Goal: Task Accomplishment & Management: Use online tool/utility

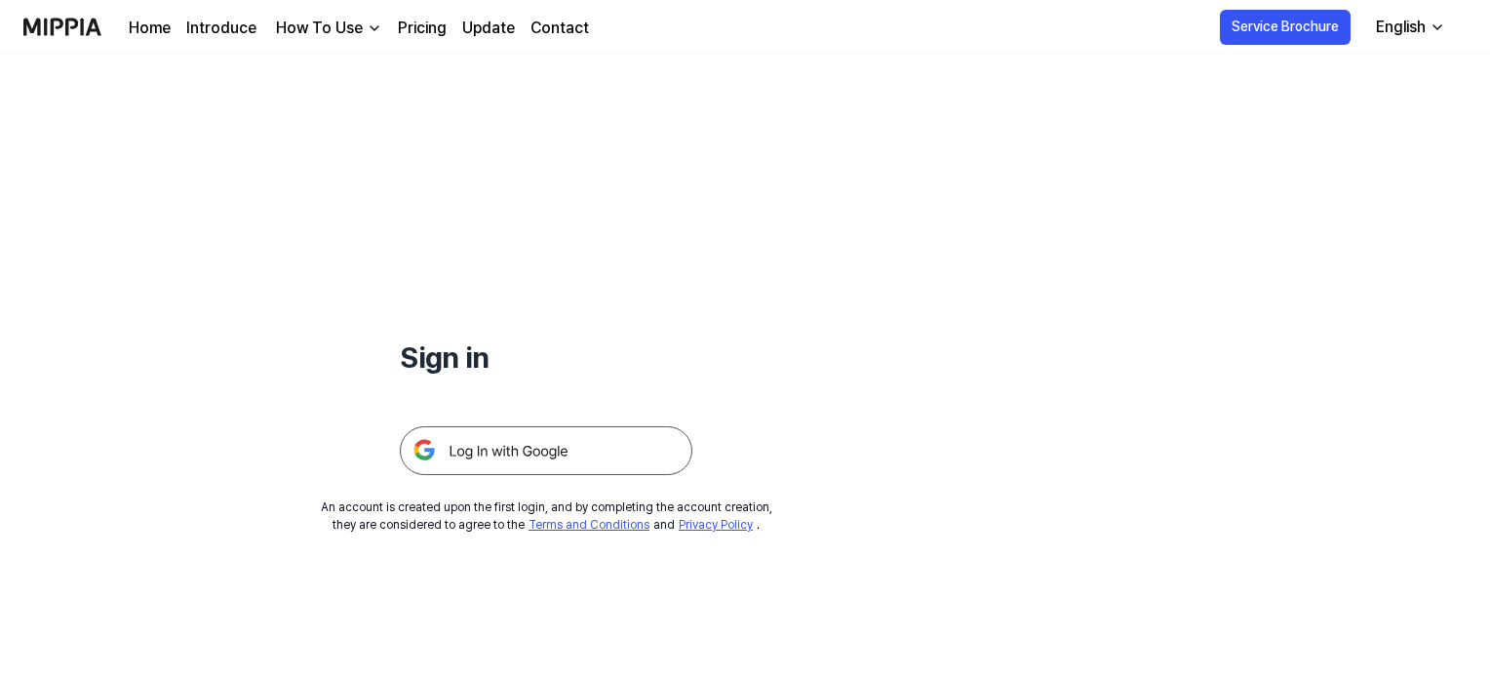
click at [513, 450] on img at bounding box center [546, 450] width 293 height 49
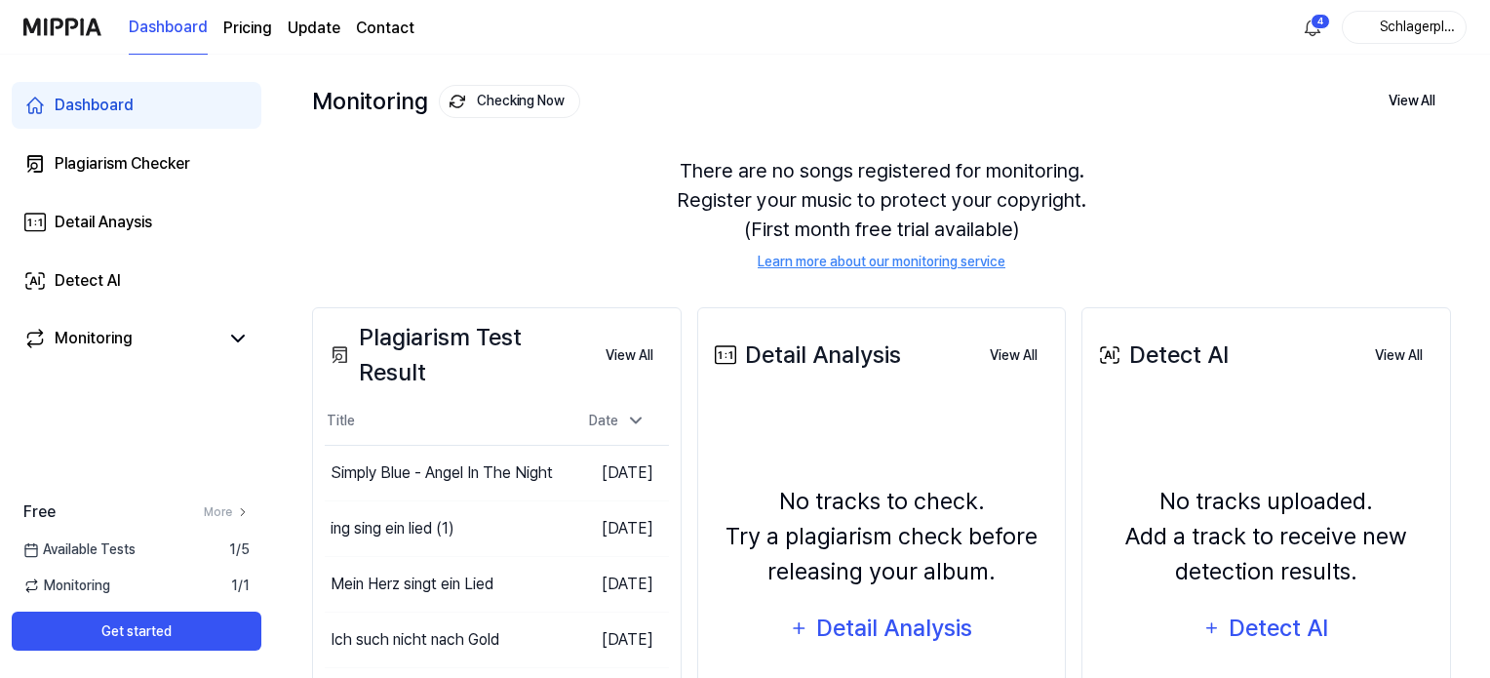
scroll to position [130, 0]
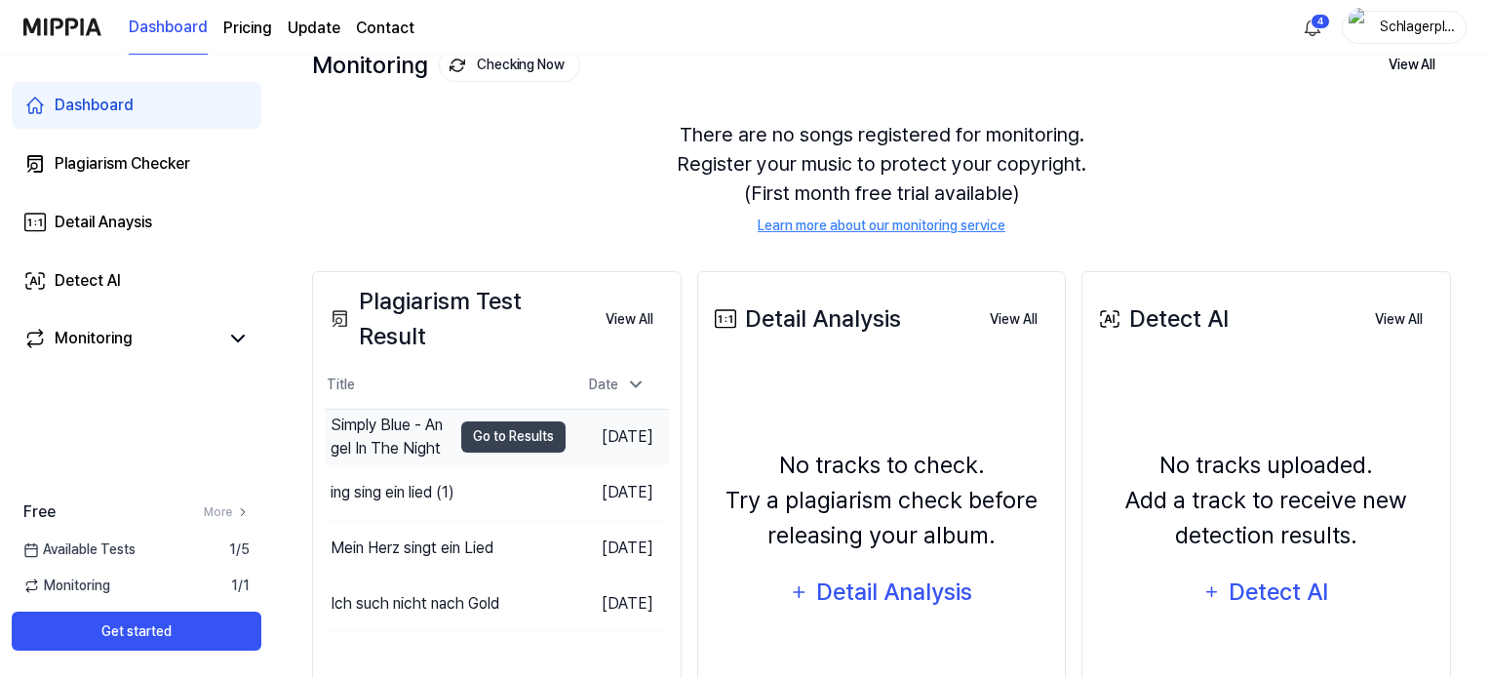
click at [401, 448] on div "Simply Blue - Angel In The Night" at bounding box center [391, 436] width 121 height 47
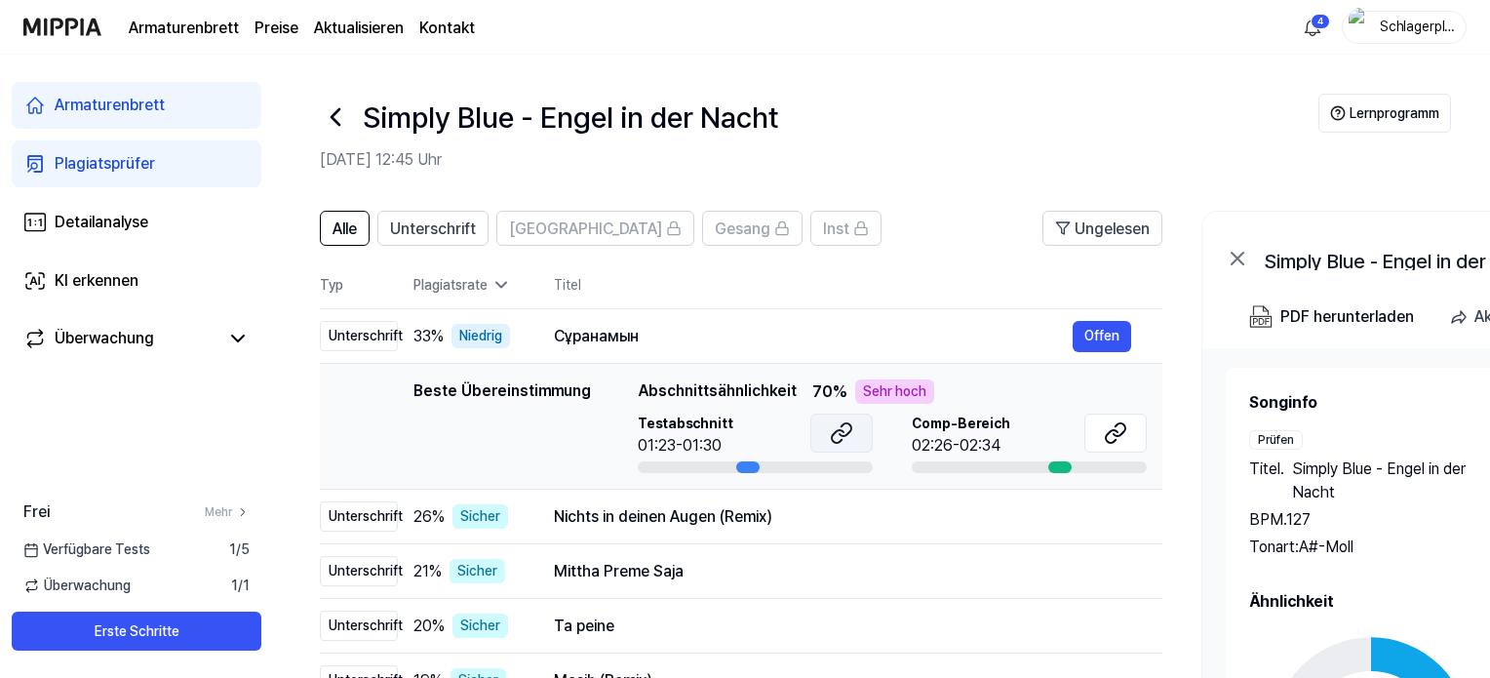
click at [832, 435] on icon at bounding box center [841, 432] width 23 height 23
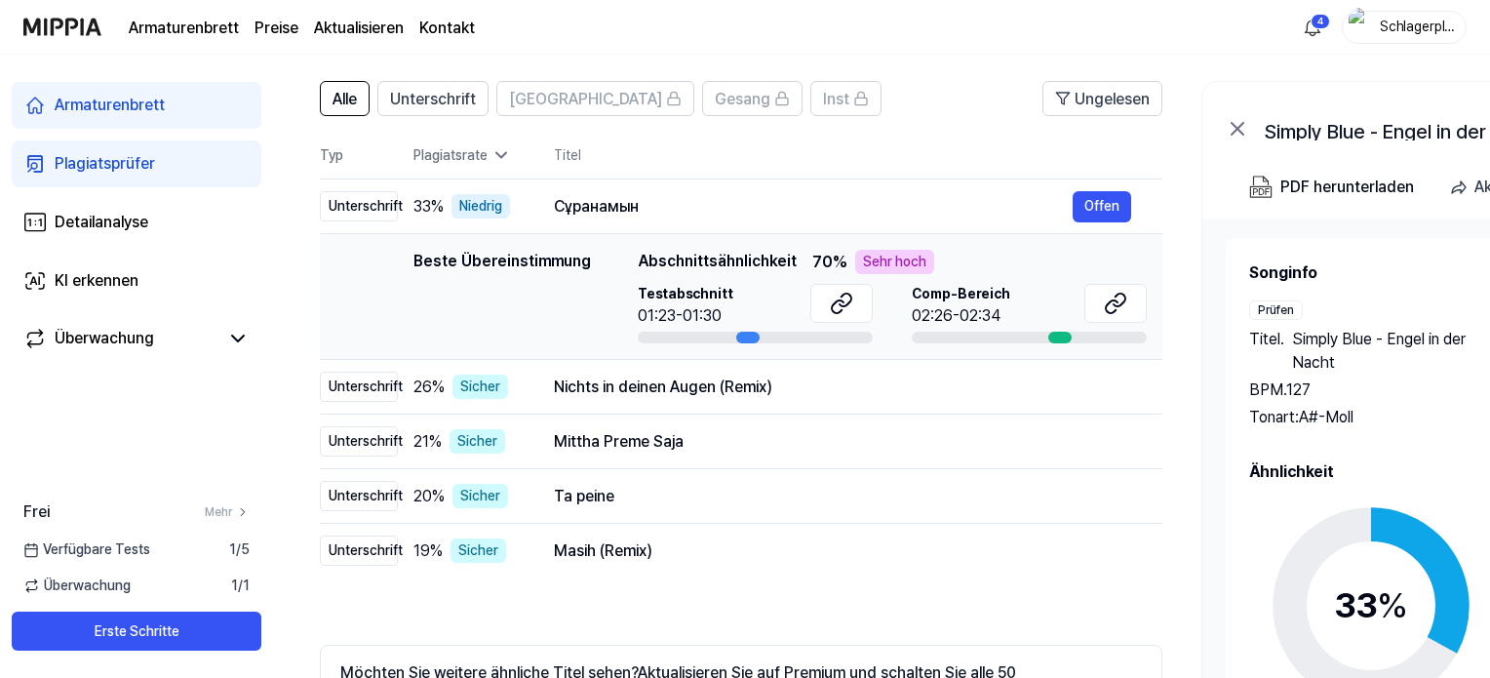
scroll to position [98, 0]
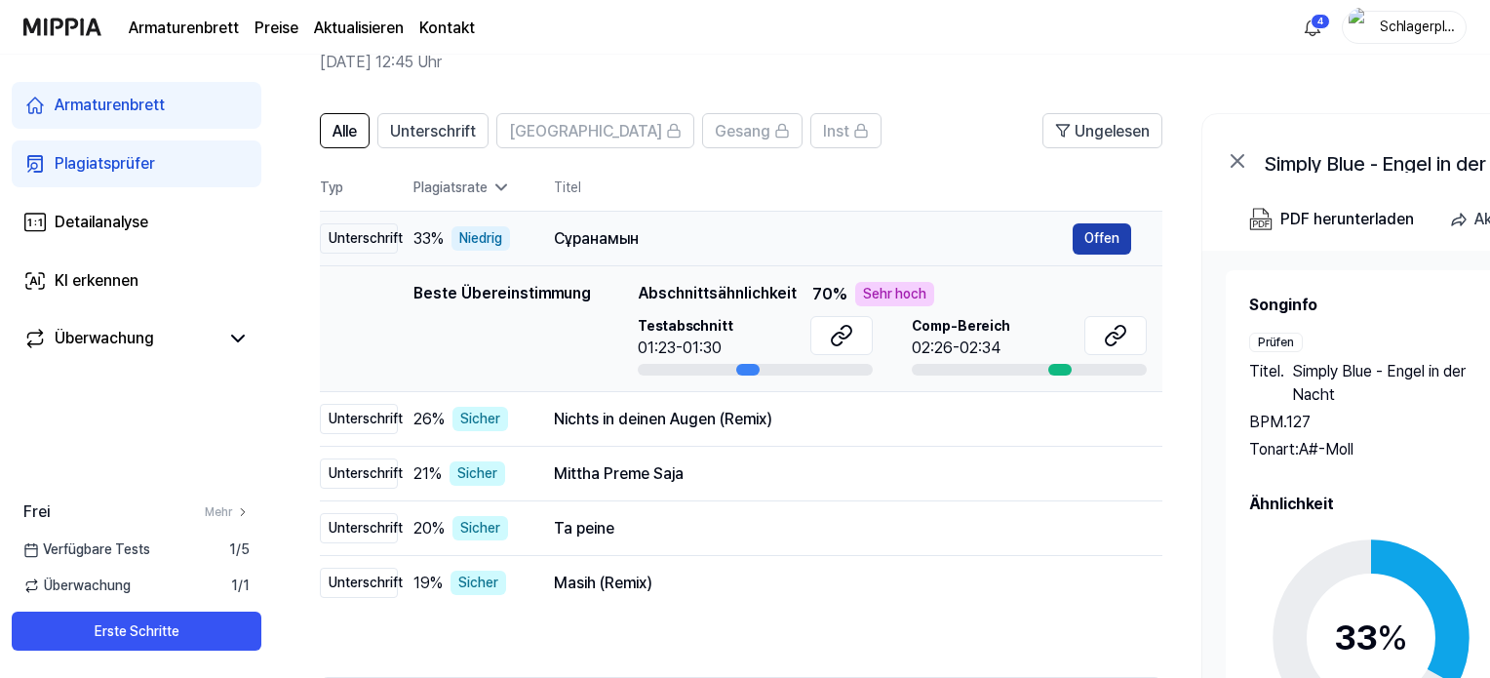
click at [1101, 237] on font "Offen" at bounding box center [1101, 238] width 35 height 16
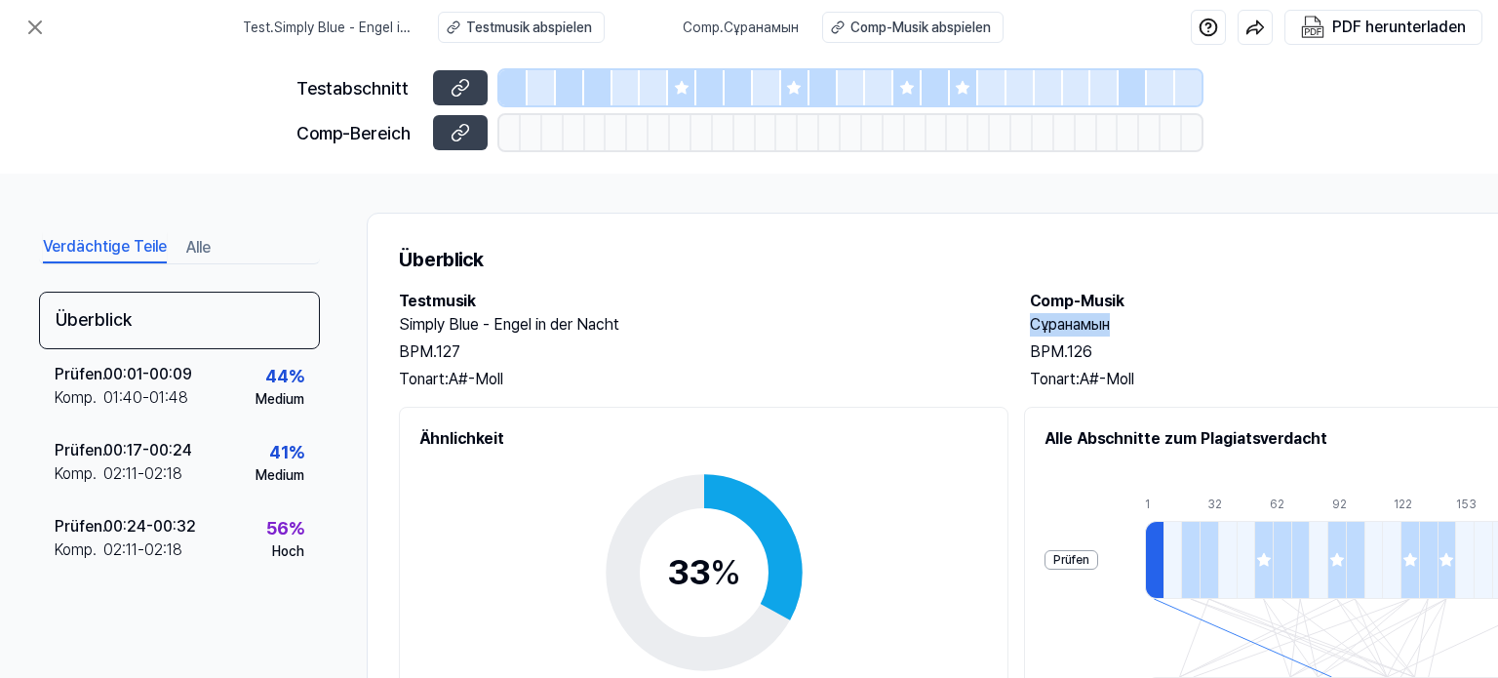
drag, startPoint x: 1026, startPoint y: 323, endPoint x: 1116, endPoint y: 324, distance: 89.7
click at [1116, 324] on div "Testmusik Simply Blue - Engel in der Nacht BPM. 127 Tonart: A#-Moll Comp-Musik …" at bounding box center [1010, 340] width 1223 height 101
copy font "Сұранамын"
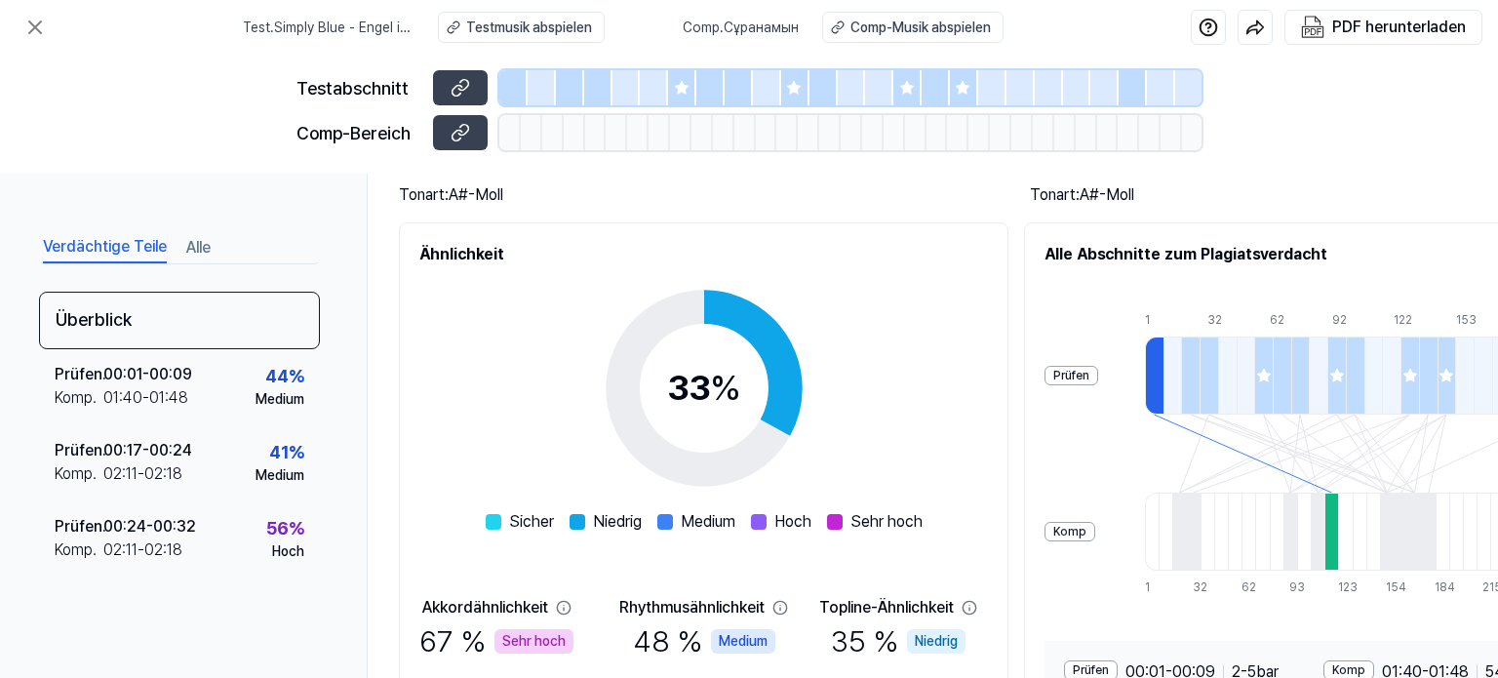
scroll to position [190, 0]
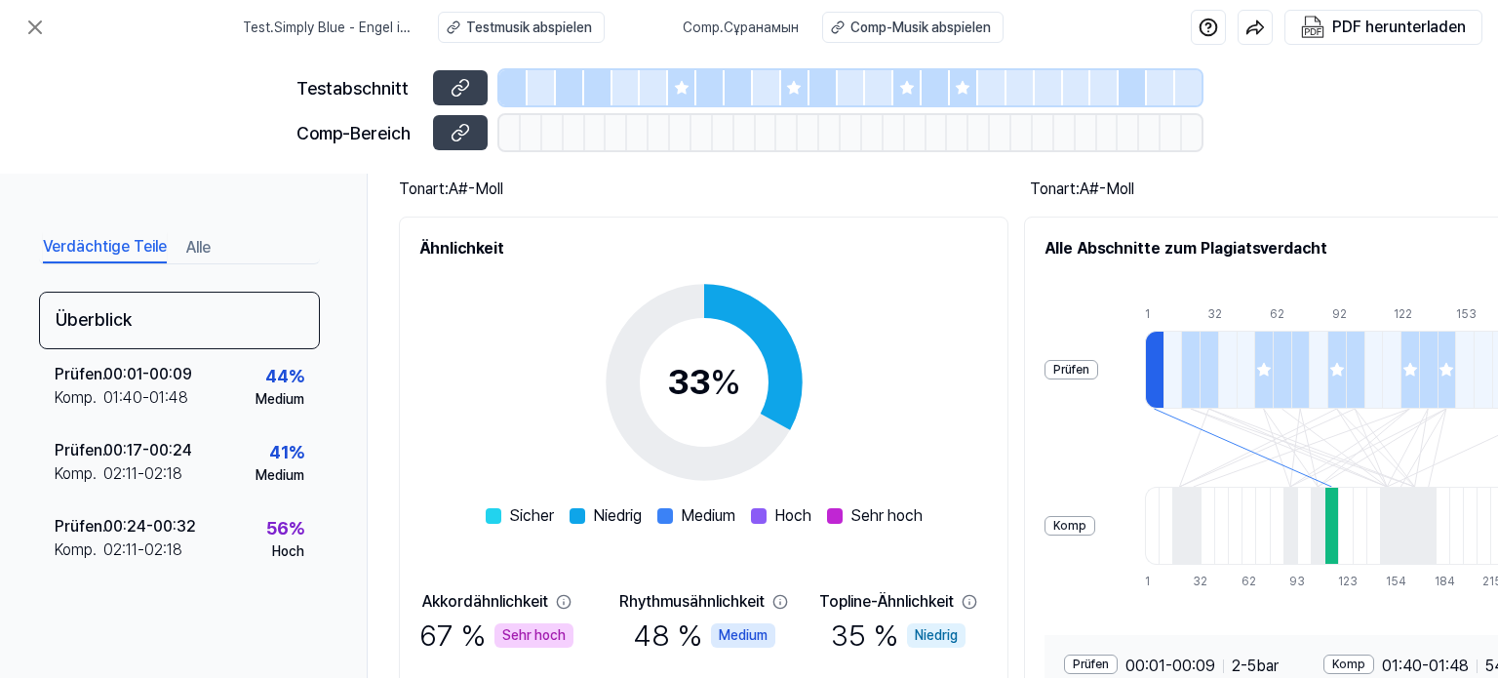
click at [1163, 367] on div at bounding box center [1154, 370] width 19 height 78
click at [1199, 366] on div at bounding box center [1190, 370] width 19 height 78
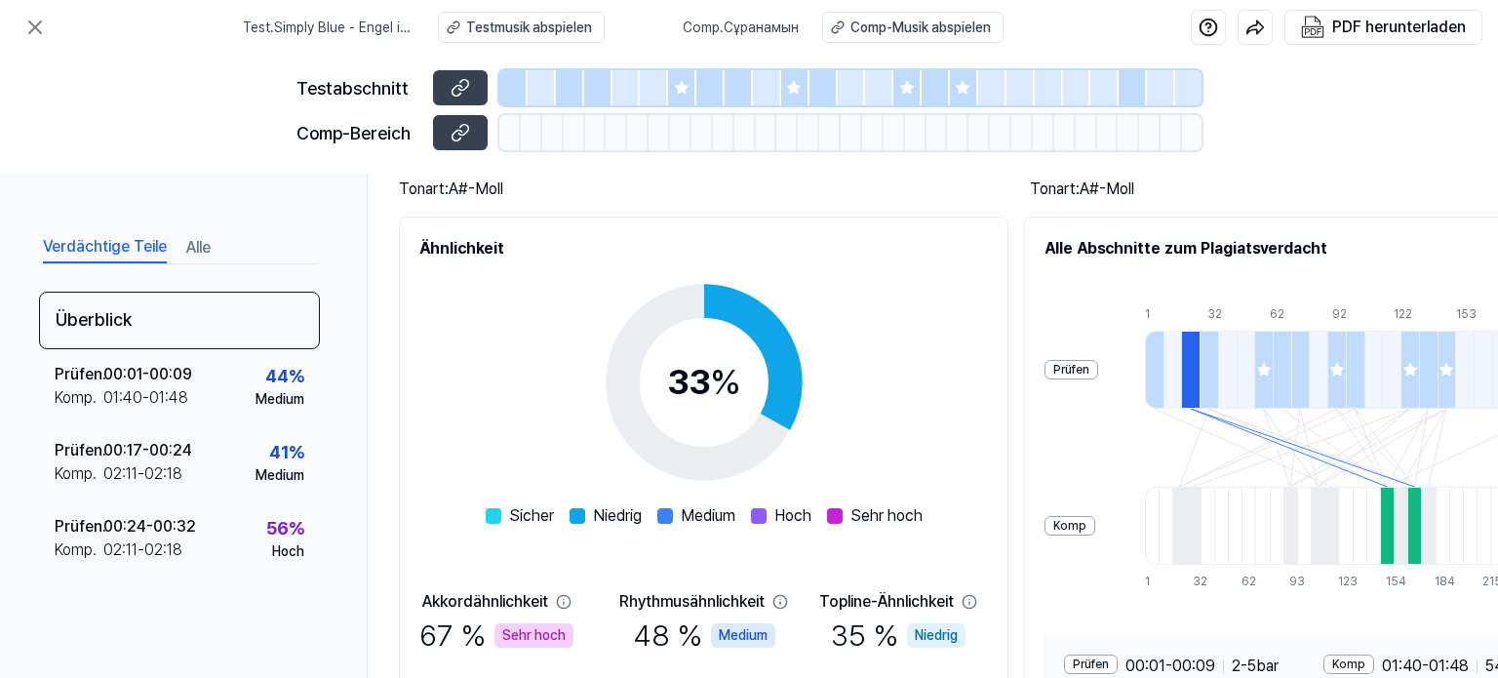
click at [1218, 364] on div at bounding box center [1208, 370] width 19 height 78
click at [1291, 360] on div at bounding box center [1282, 370] width 19 height 78
click at [1310, 362] on div at bounding box center [1300, 370] width 19 height 78
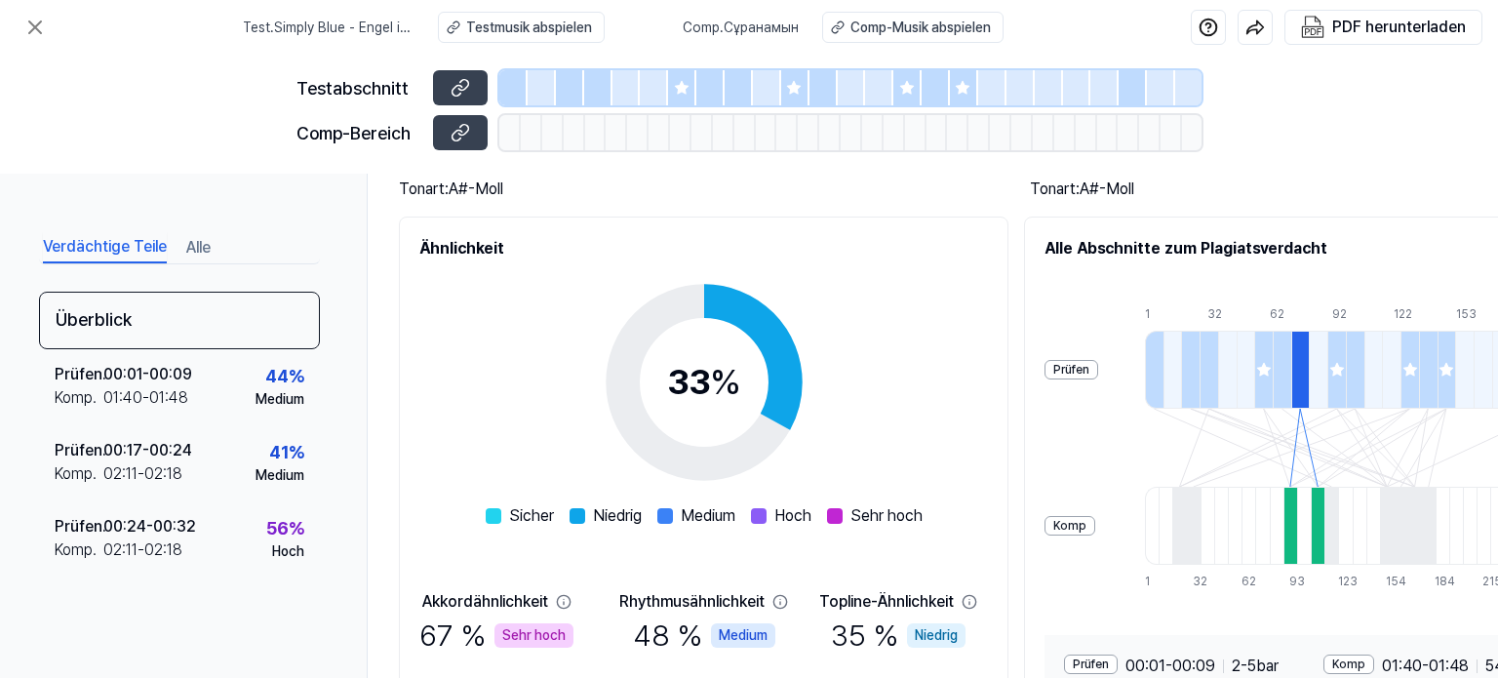
click at [1163, 366] on div at bounding box center [1154, 370] width 19 height 78
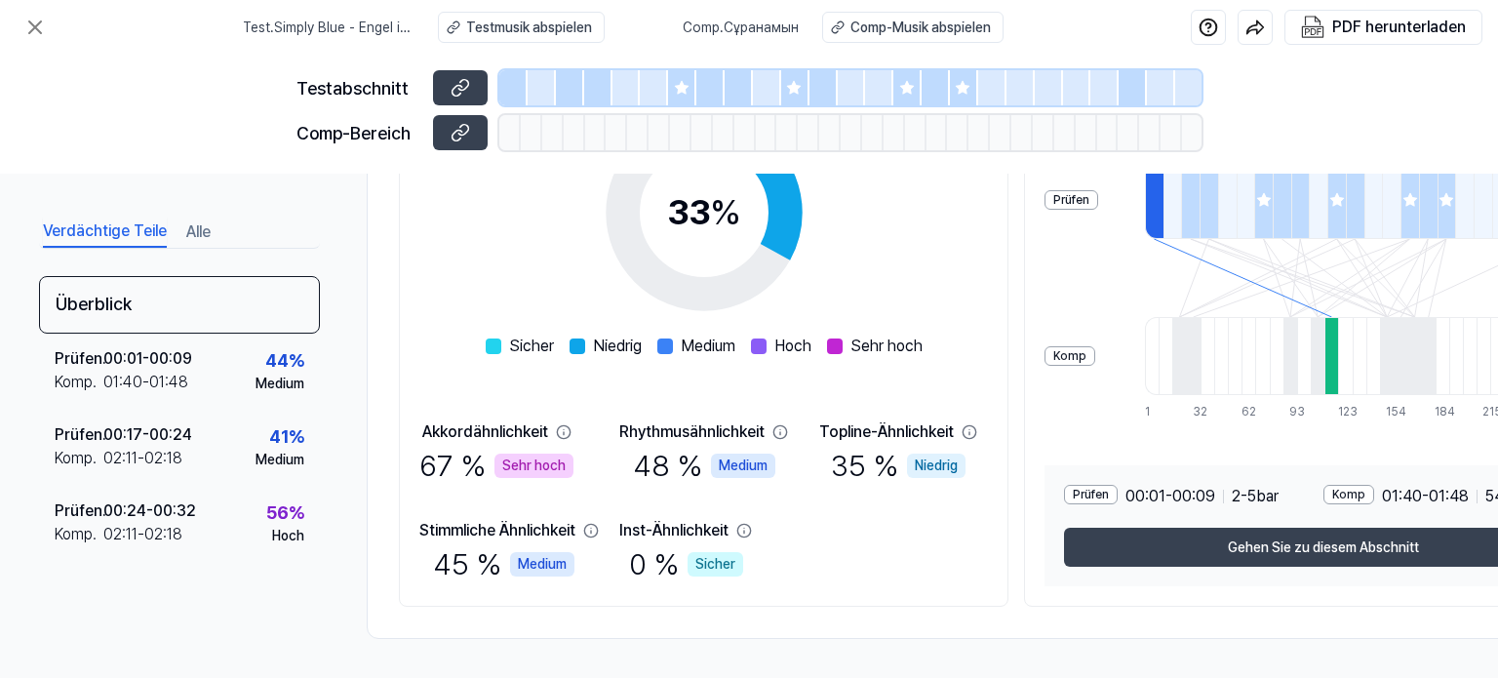
scroll to position [367, 0]
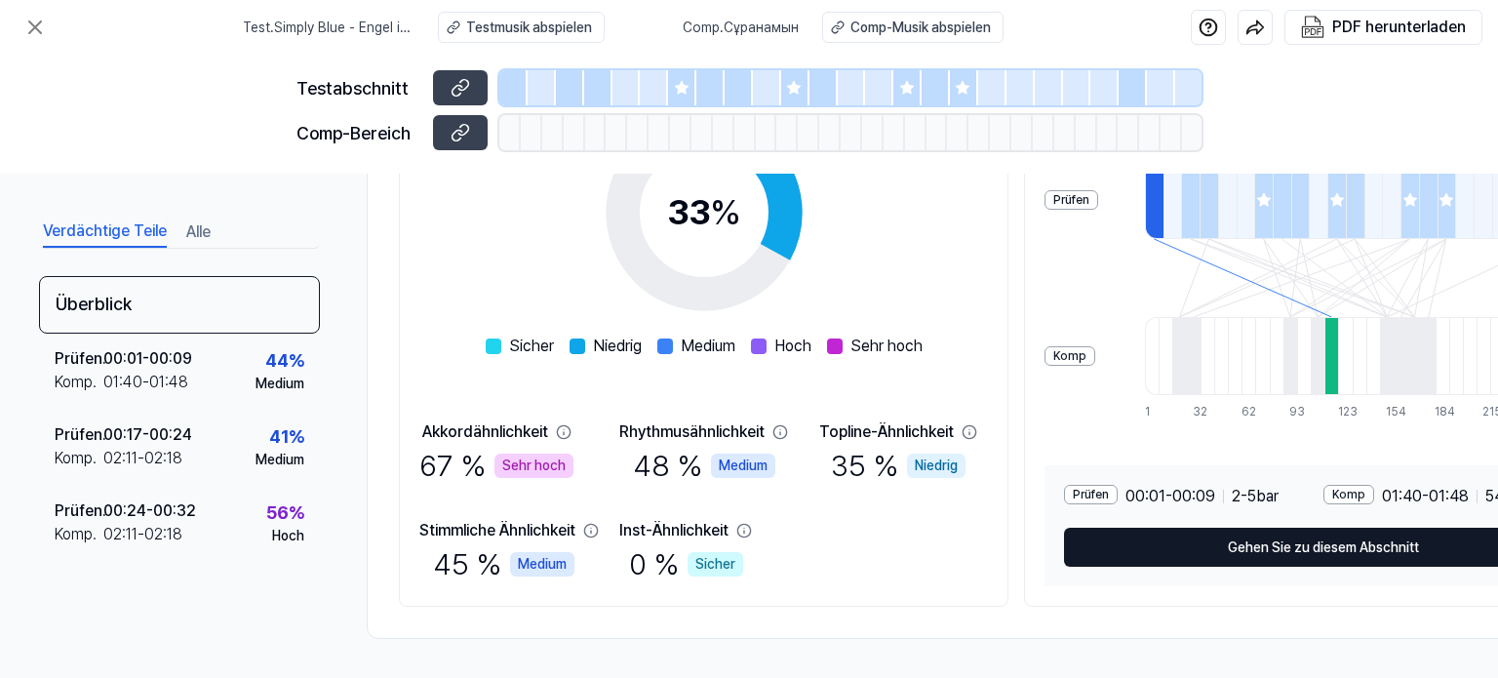
click at [1253, 540] on font "Gehen Sie zu diesem Abschnitt" at bounding box center [1323, 547] width 191 height 16
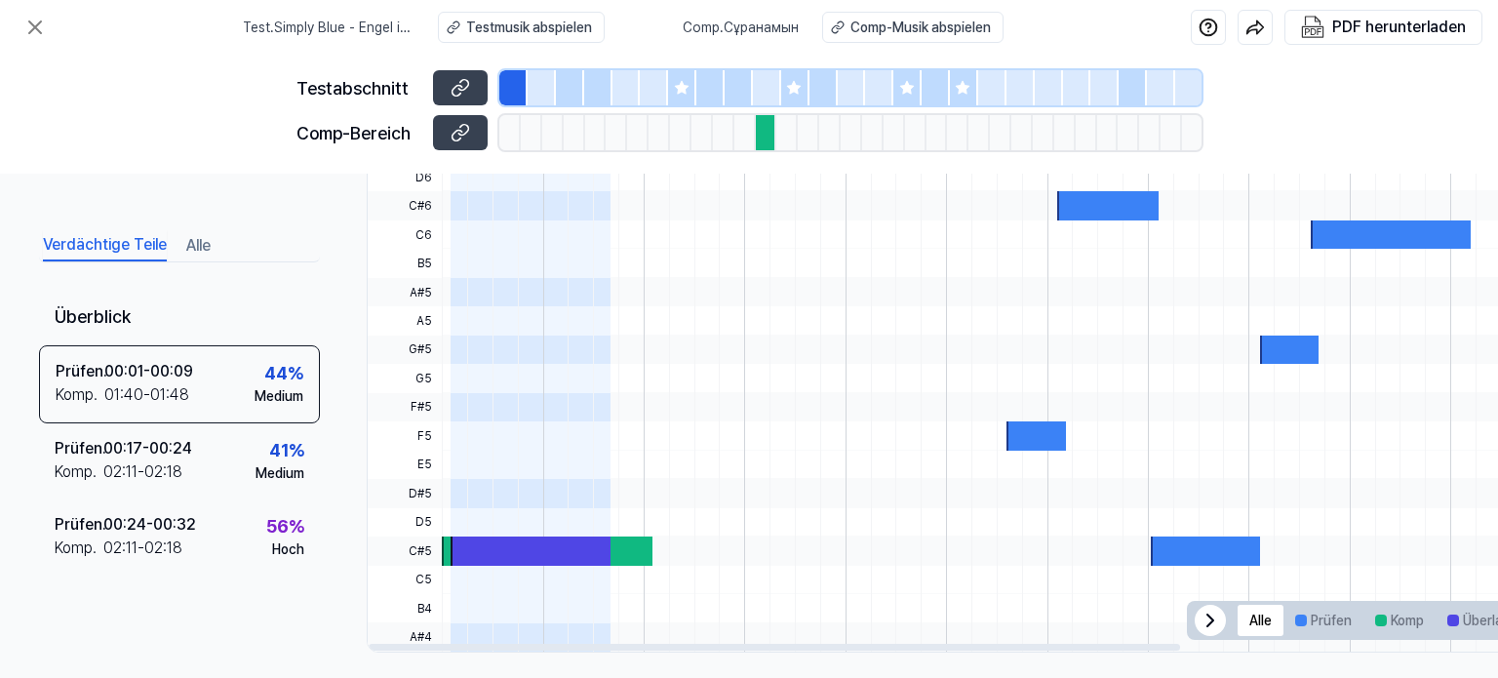
scroll to position [667, 0]
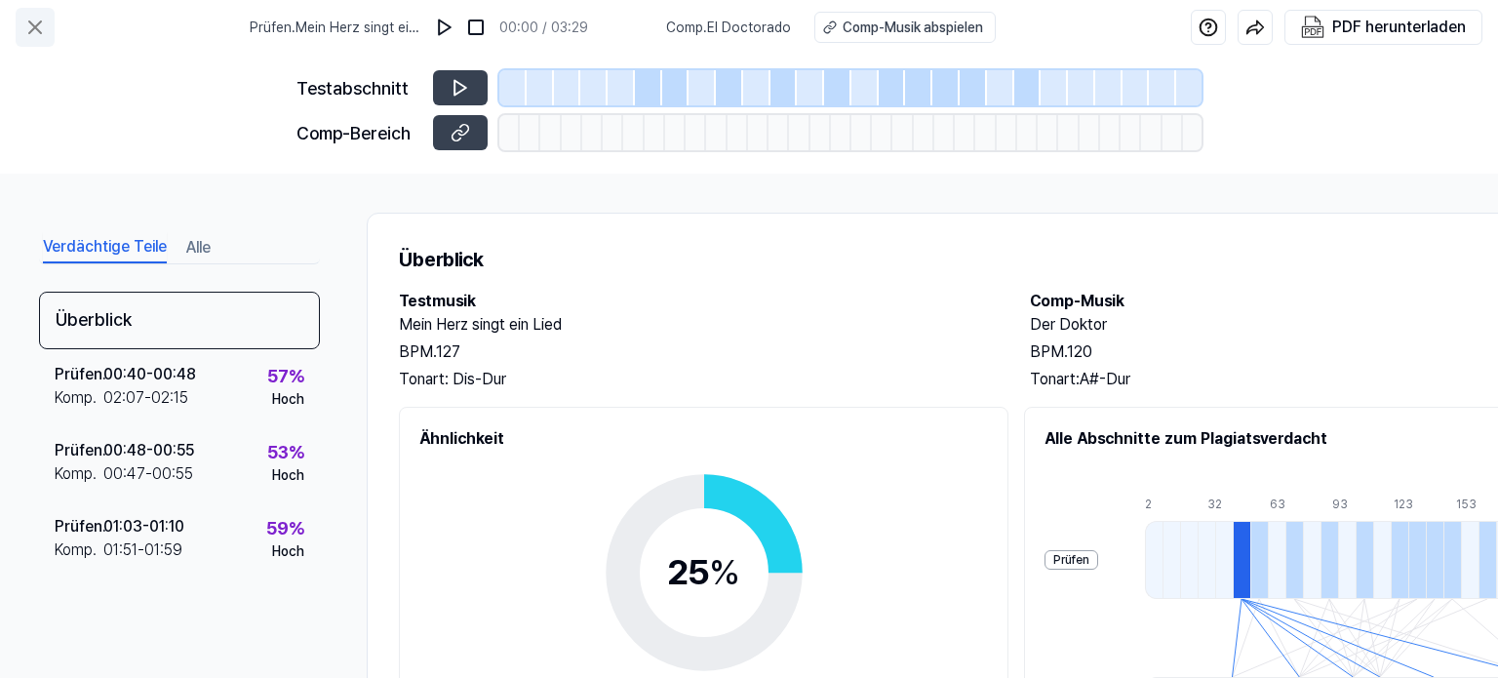
click at [35, 29] on icon at bounding box center [34, 27] width 23 height 23
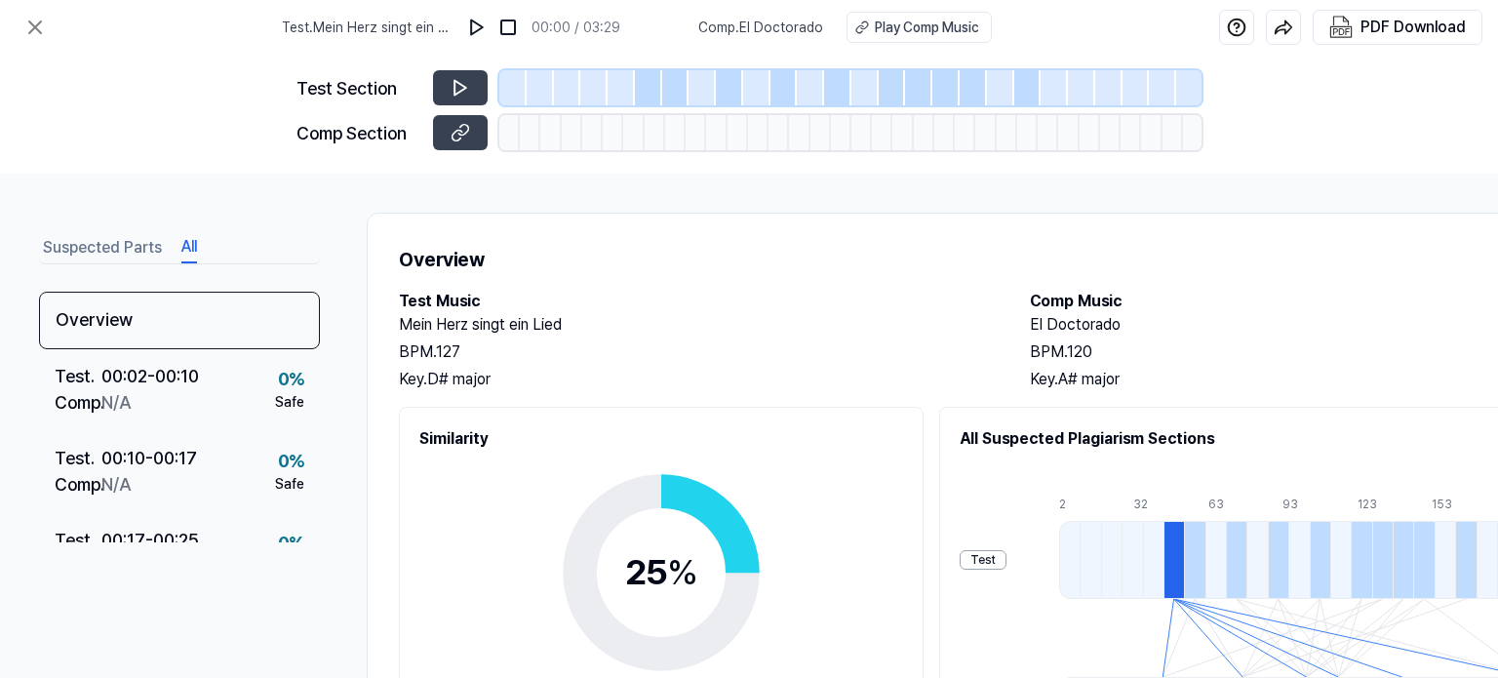
click at [188, 246] on button "All" at bounding box center [189, 247] width 16 height 31
click at [117, 252] on button "Suspected Parts" at bounding box center [102, 247] width 119 height 31
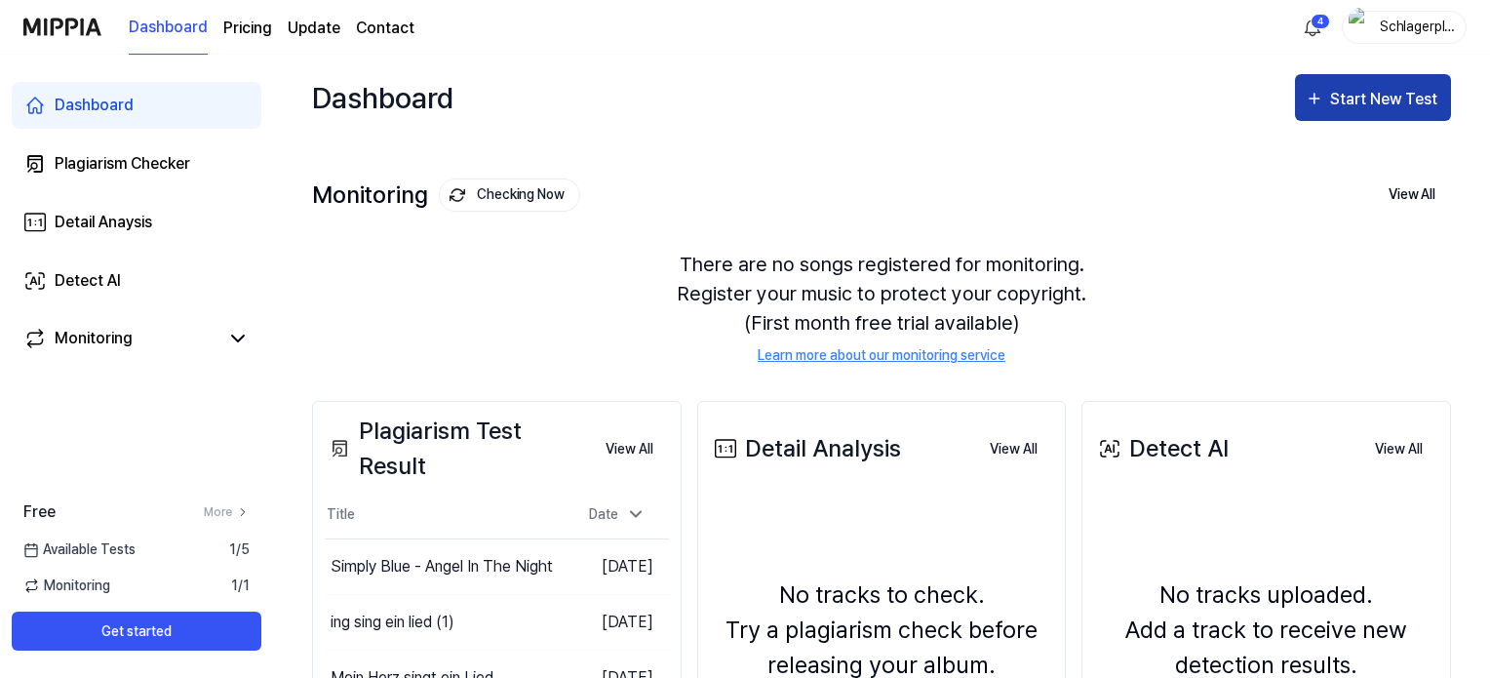
click at [1323, 100] on icon "button" at bounding box center [1315, 98] width 20 height 23
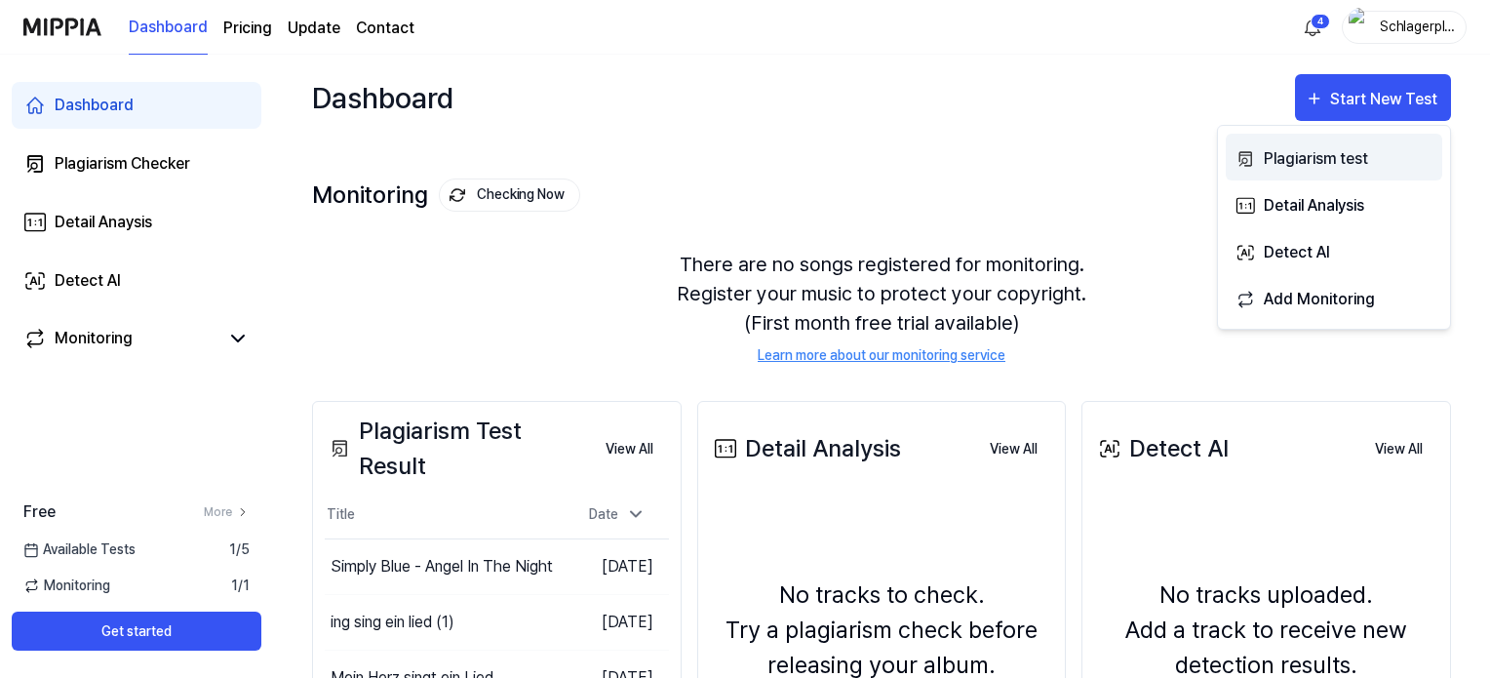
click at [1334, 155] on div "Plagiarism test" at bounding box center [1349, 158] width 170 height 25
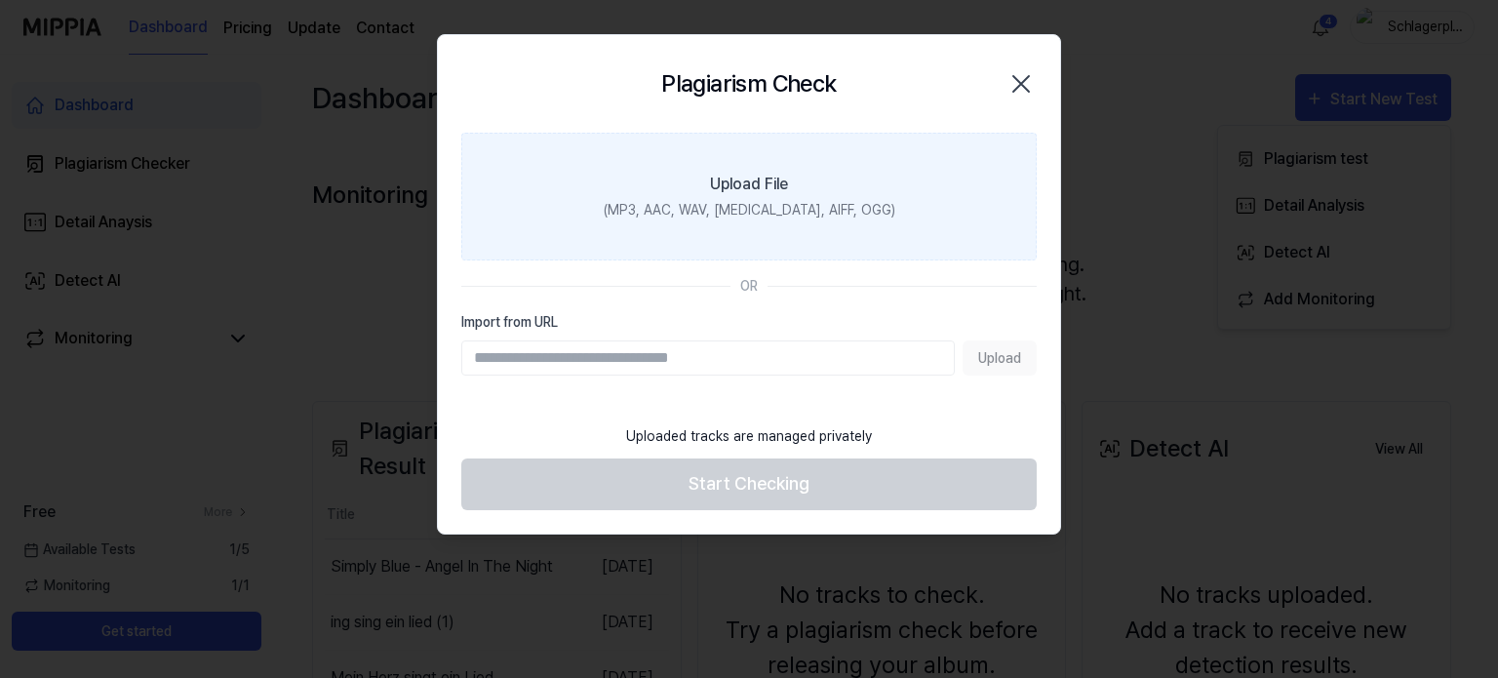
click at [796, 205] on div "(MP3, AAC, WAV, [MEDICAL_DATA], AIFF, OGG)" at bounding box center [750, 210] width 292 height 20
click at [0, 0] on input "Upload File (MP3, AAC, WAV, [MEDICAL_DATA], AIFF, OGG)" at bounding box center [0, 0] width 0 height 0
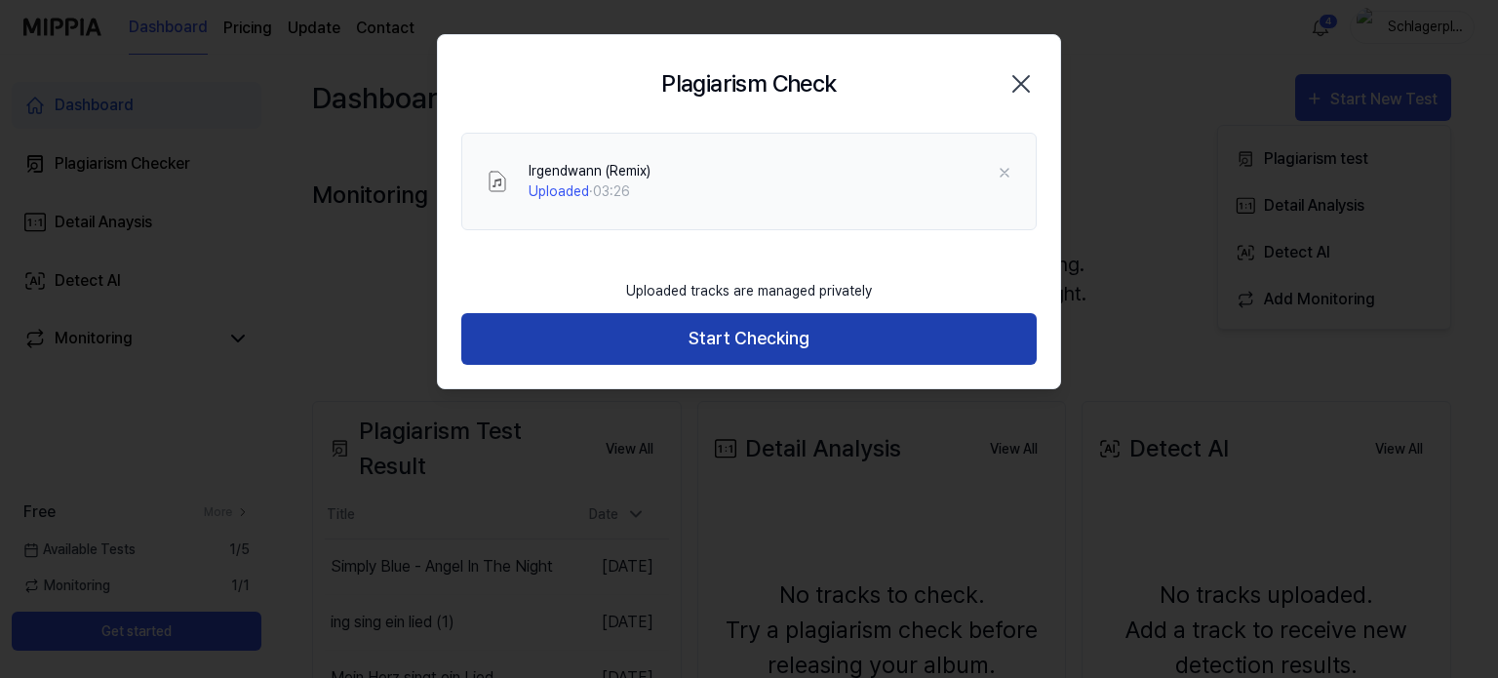
click at [855, 332] on button "Start Checking" at bounding box center [748, 339] width 575 height 52
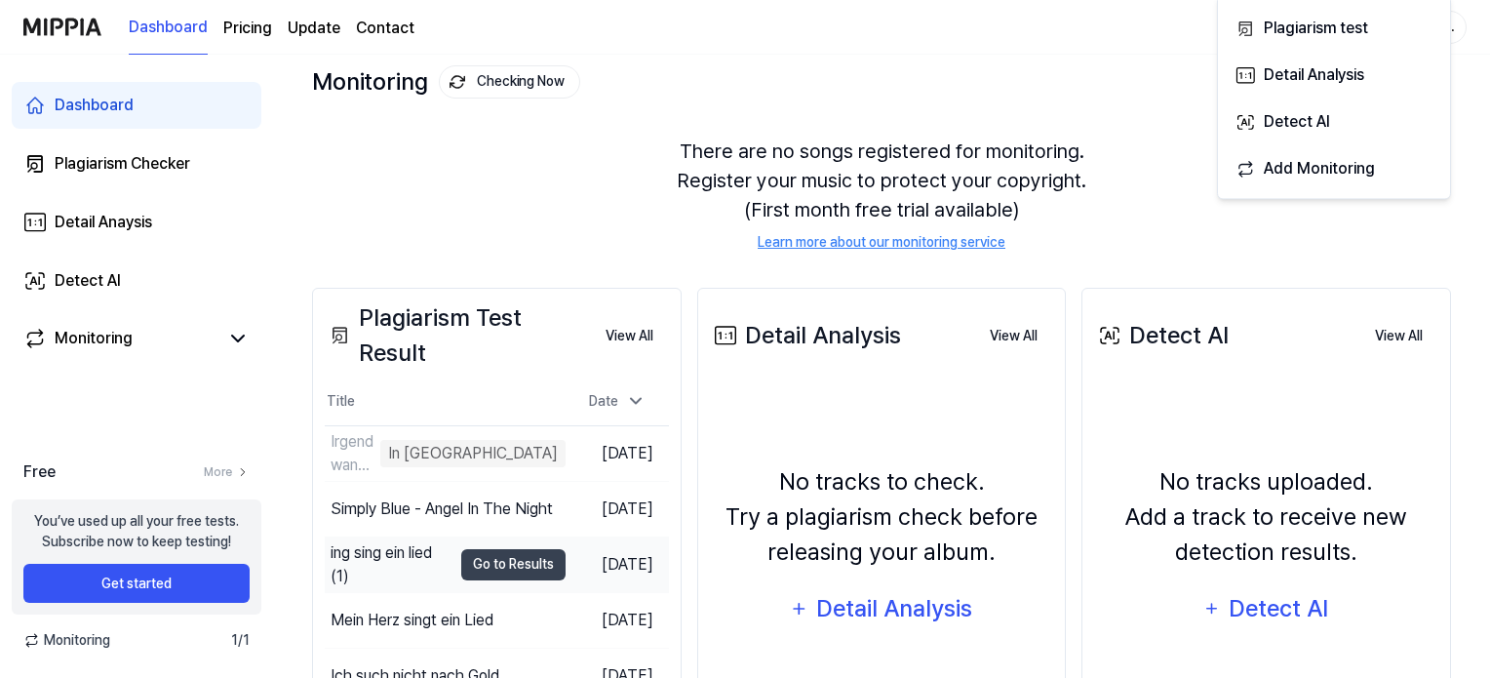
scroll to position [130, 0]
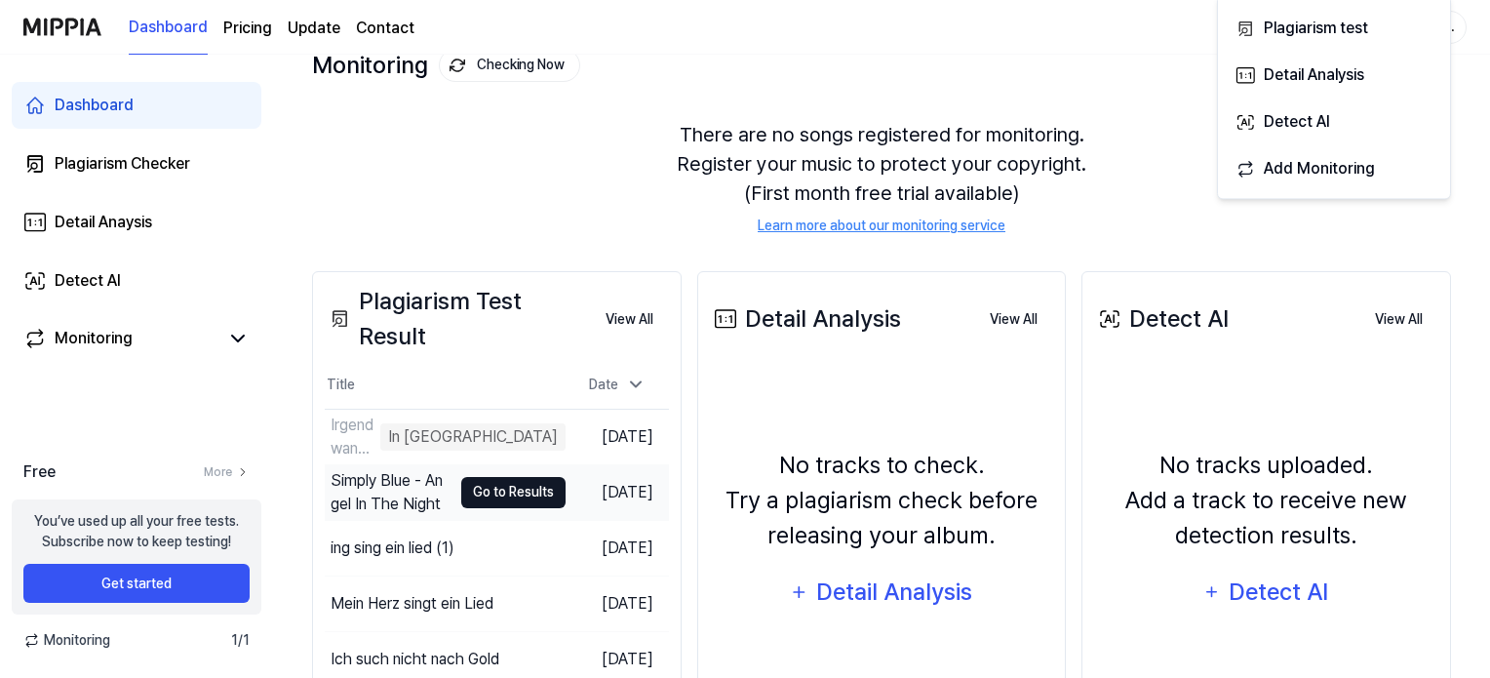
click at [515, 495] on button "Go to Results" at bounding box center [513, 492] width 104 height 31
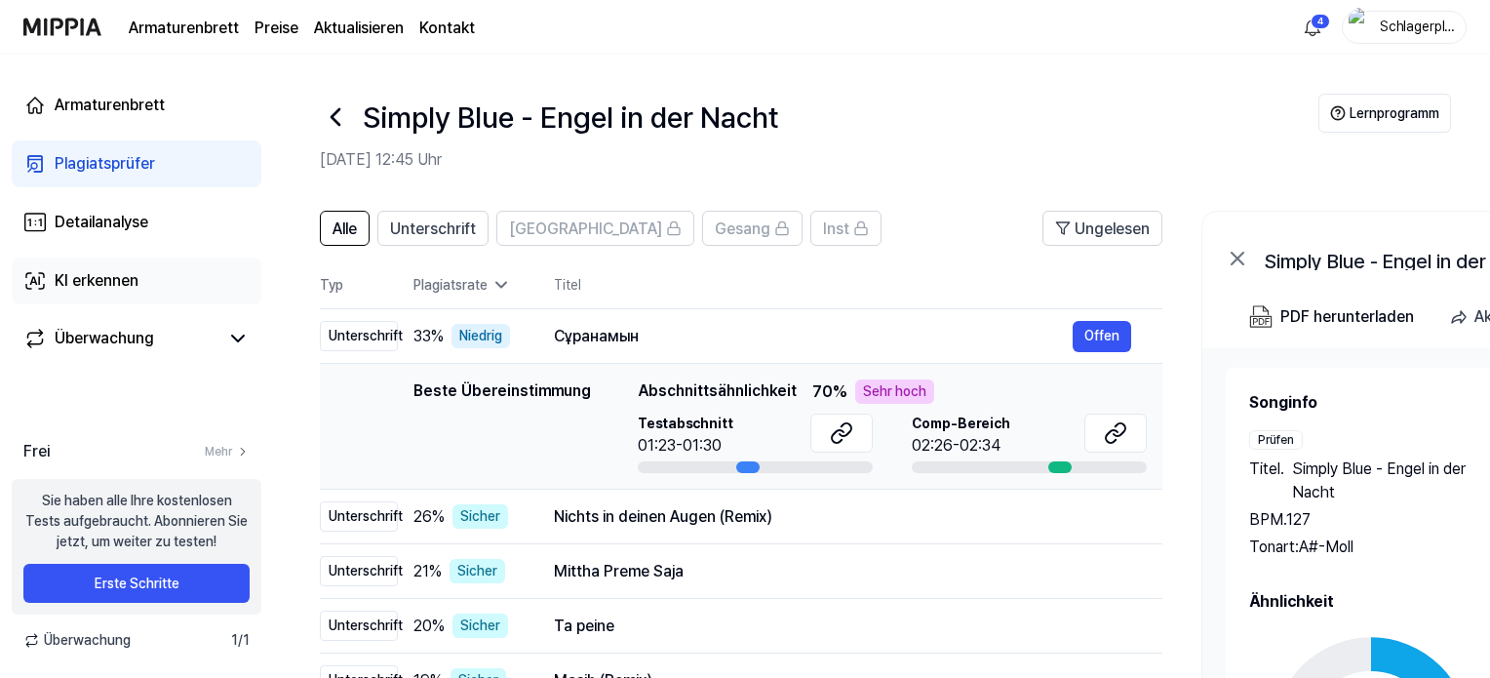
click at [151, 280] on link "KI erkennen" at bounding box center [137, 280] width 250 height 47
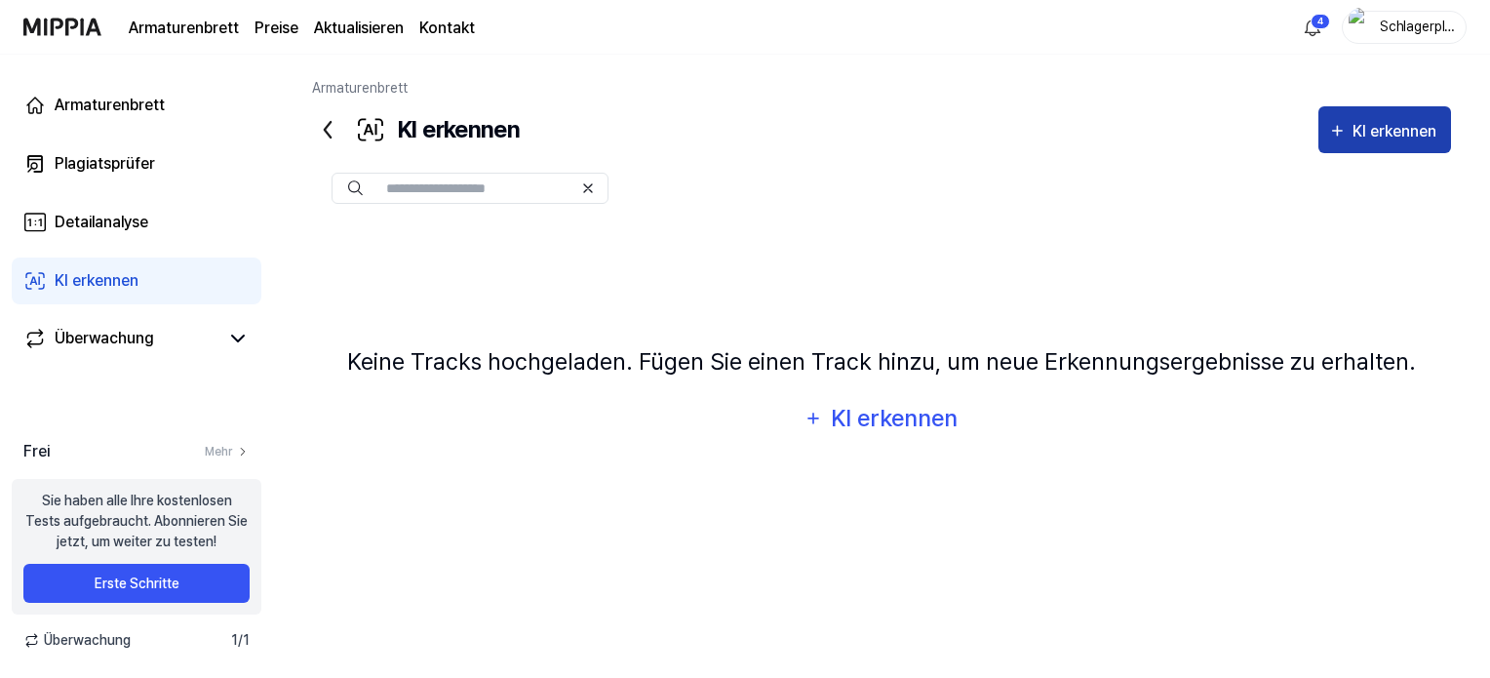
click at [1358, 116] on button "KI erkennen" at bounding box center [1384, 129] width 133 height 47
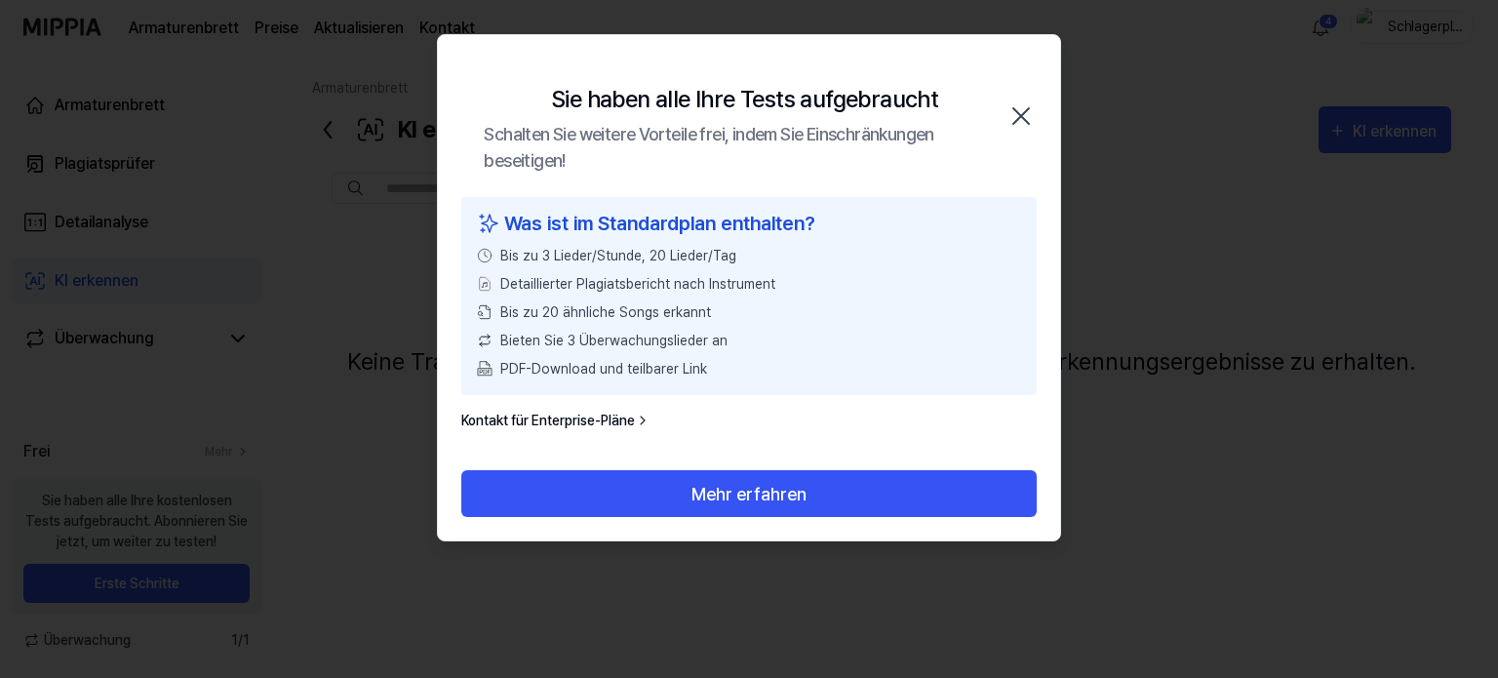
click at [1022, 109] on icon "button" at bounding box center [1020, 115] width 31 height 31
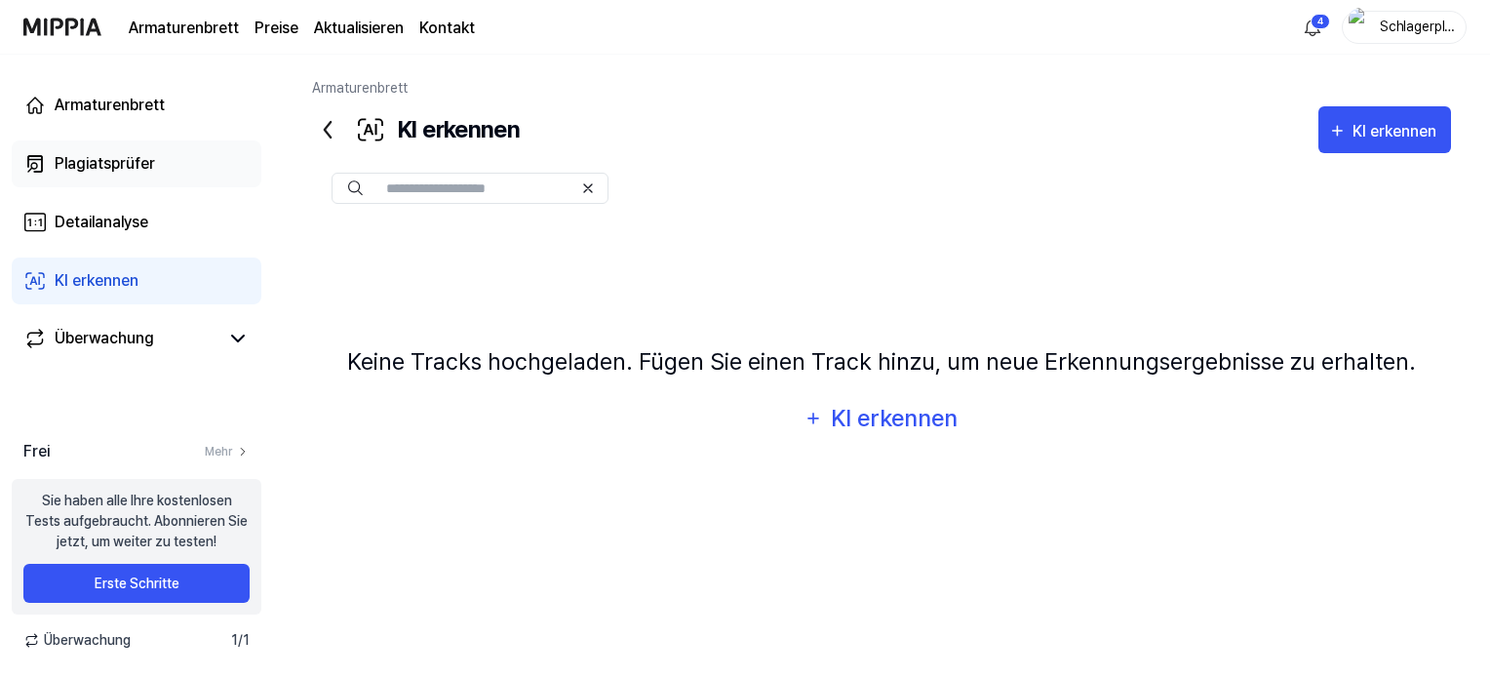
click at [84, 159] on font "Plagiatsprüfer" at bounding box center [105, 163] width 100 height 19
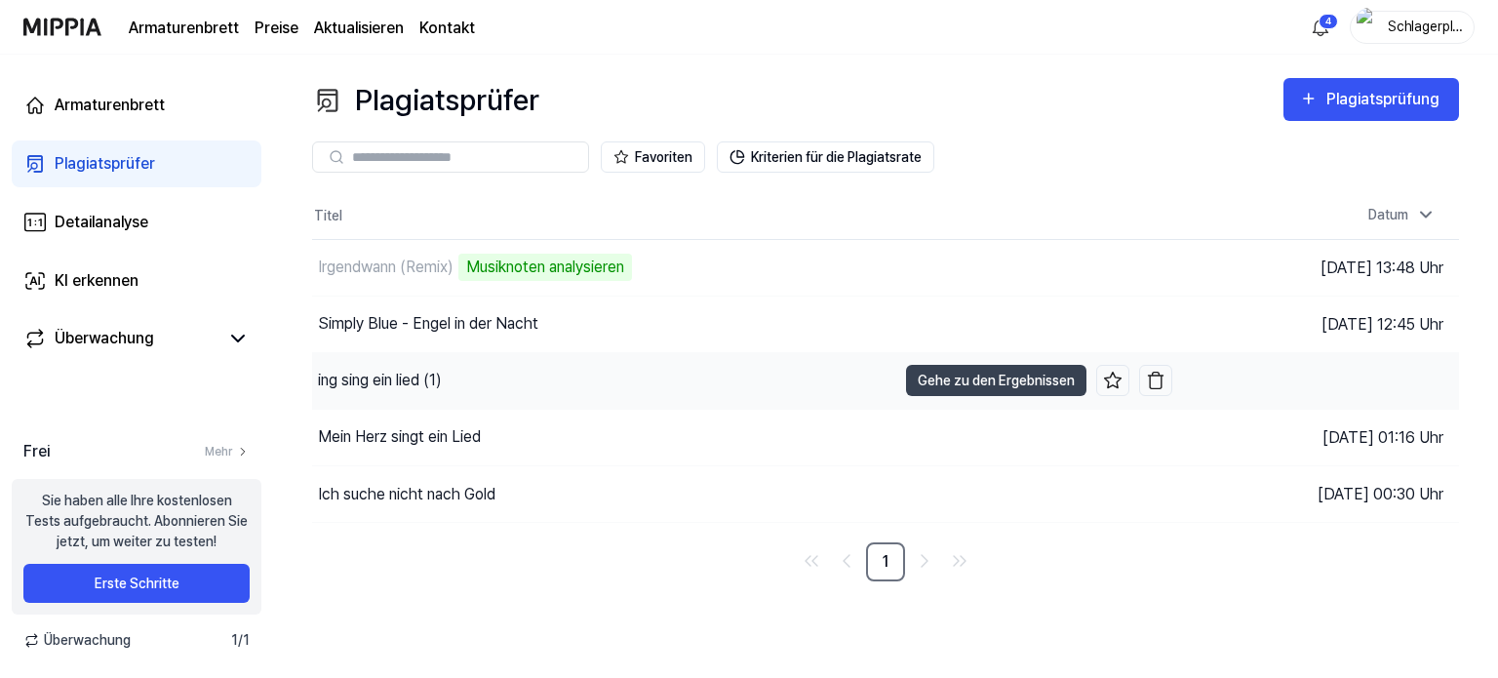
click at [456, 392] on div "ing sing ein lied (1)" at bounding box center [604, 381] width 584 height 56
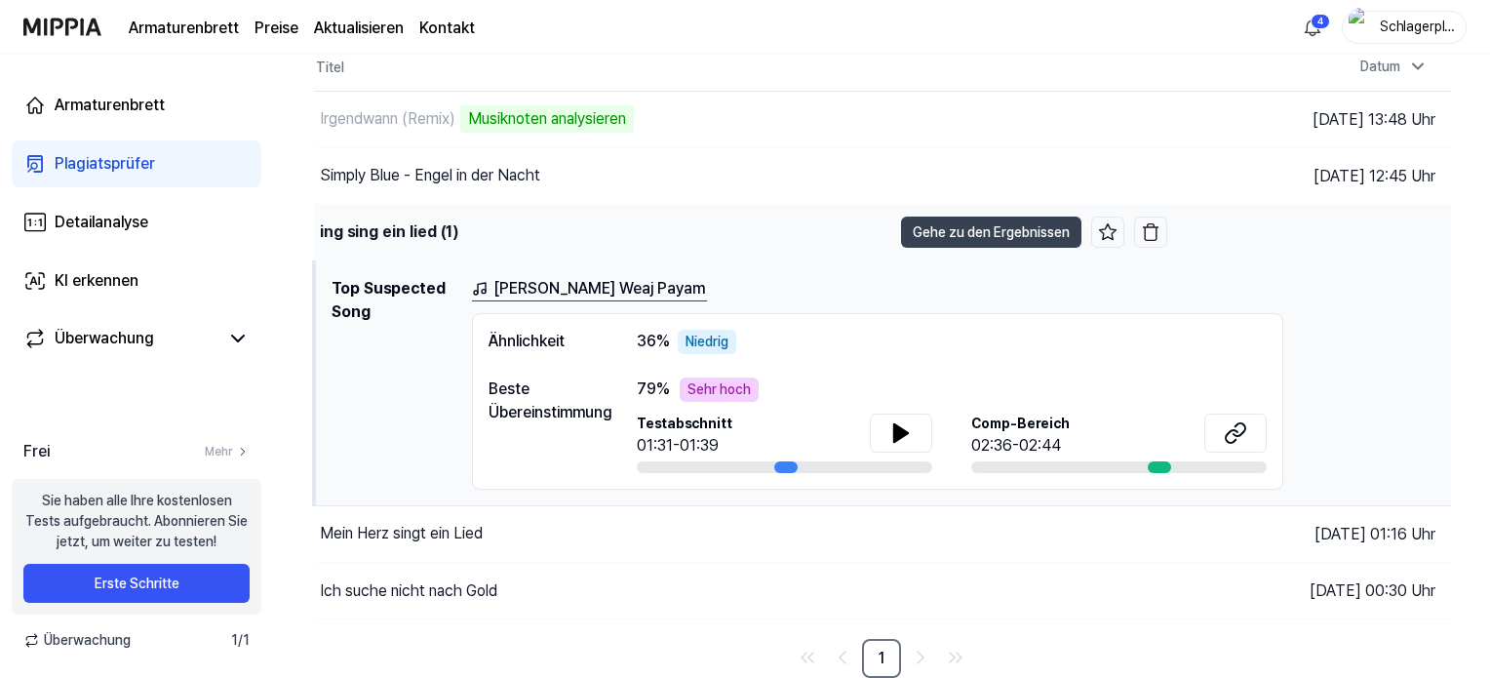
scroll to position [150, 0]
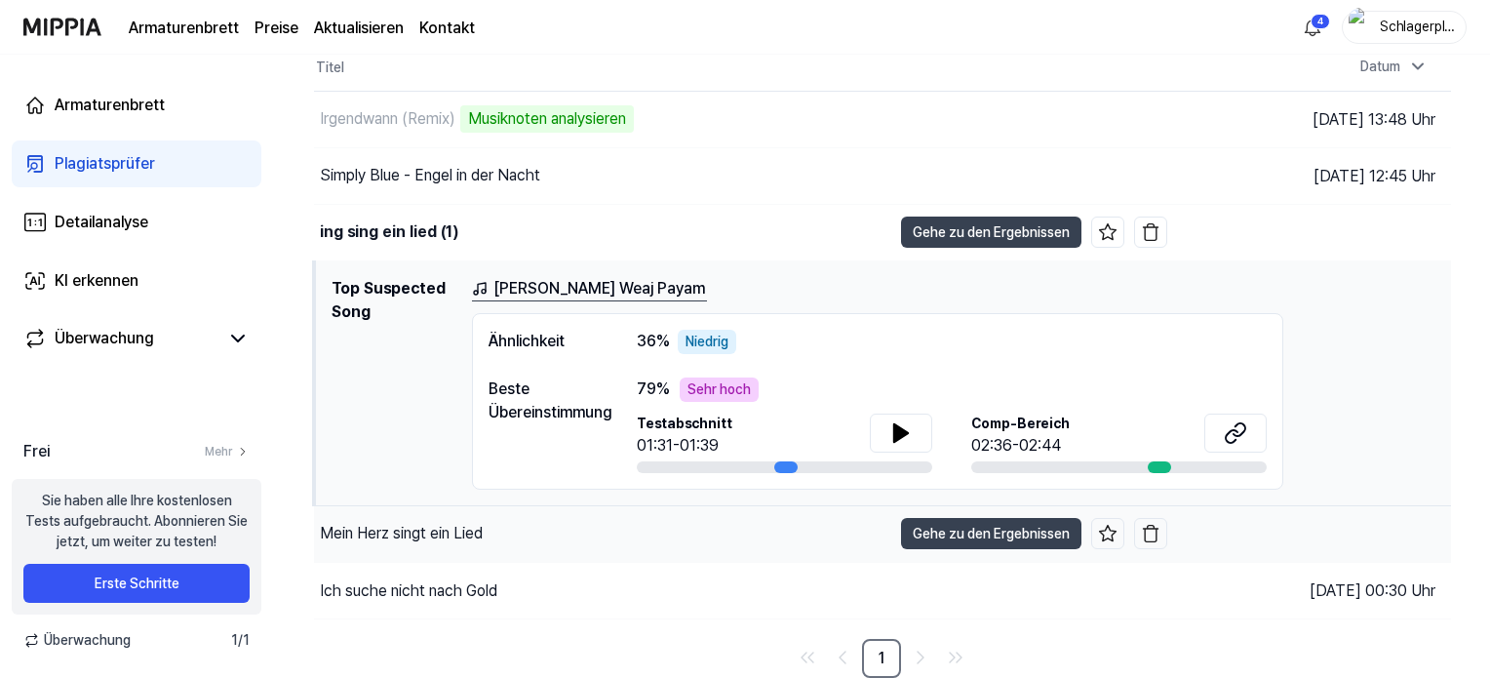
click at [473, 527] on font "Mein Herz singt ein Lied" at bounding box center [401, 533] width 163 height 19
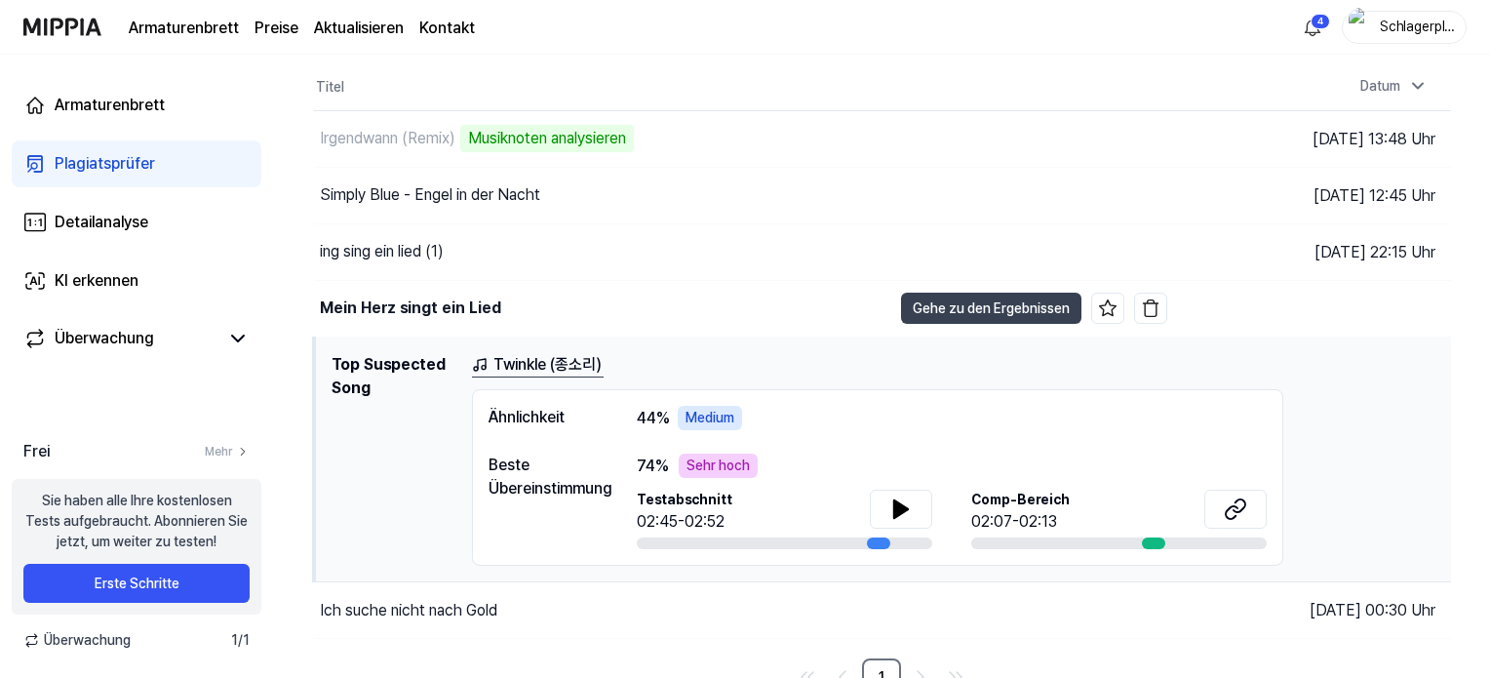
scroll to position [130, 0]
click at [530, 363] on font "Twinkle (종소리)" at bounding box center [547, 363] width 108 height 19
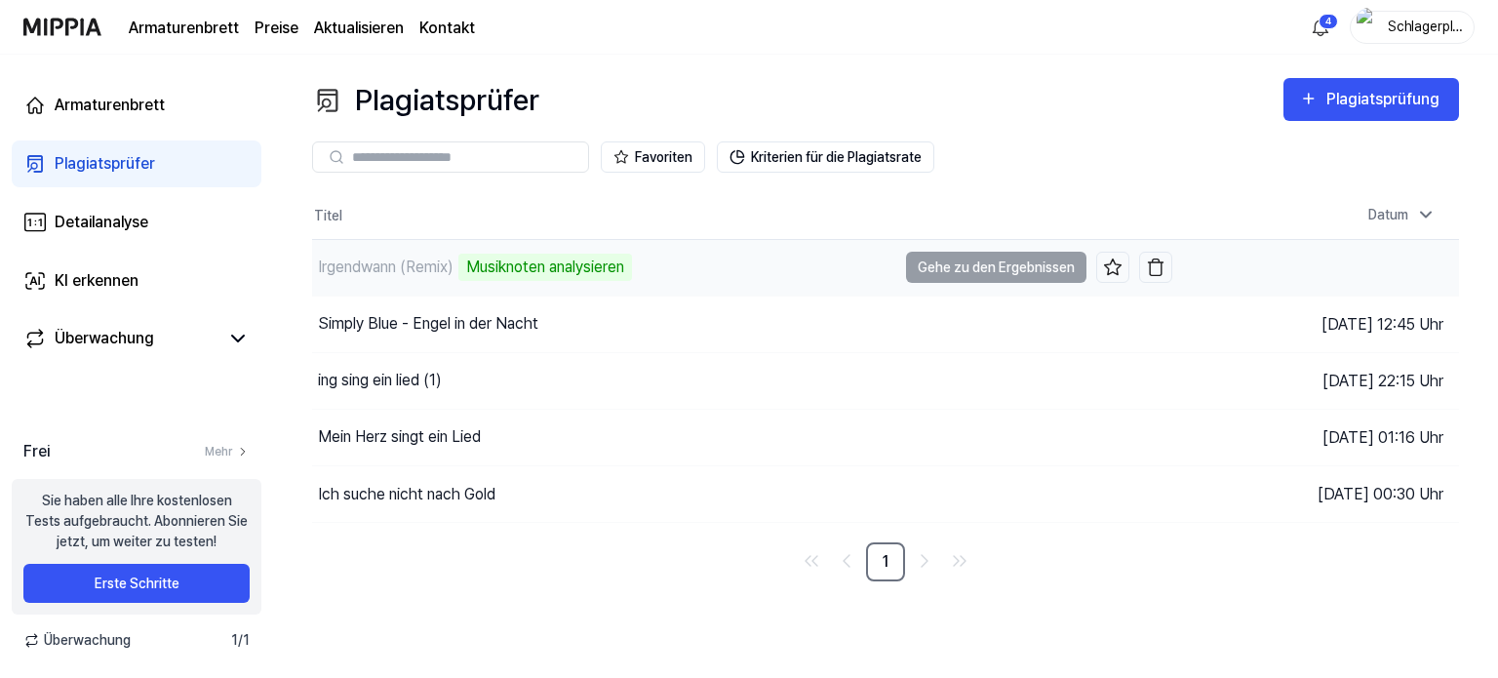
click at [703, 284] on div "Irgendwann (Remix) Musiknoten analysieren" at bounding box center [604, 268] width 584 height 56
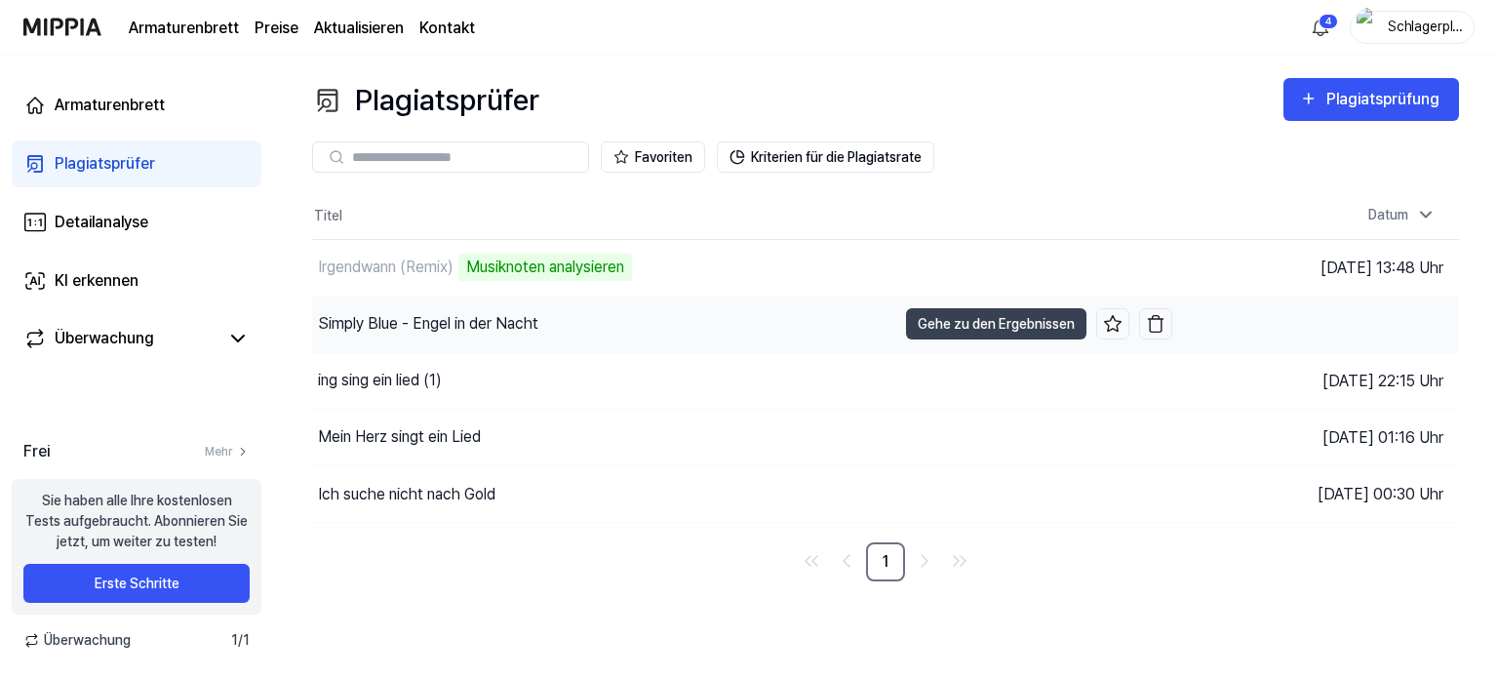
click at [657, 324] on div "Simply Blue - Engel in der Nacht" at bounding box center [604, 324] width 584 height 56
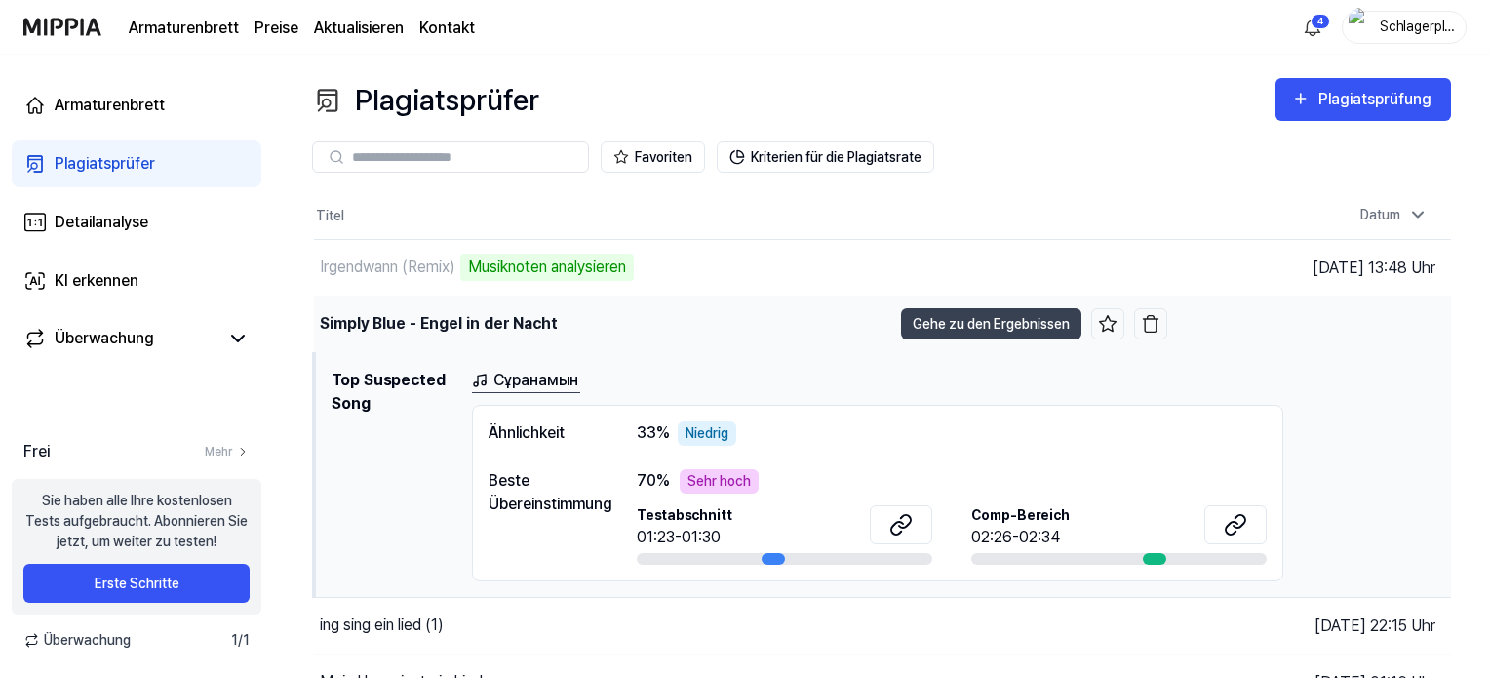
click at [733, 325] on div "Simply Blue - Engel in der Nacht" at bounding box center [602, 324] width 577 height 56
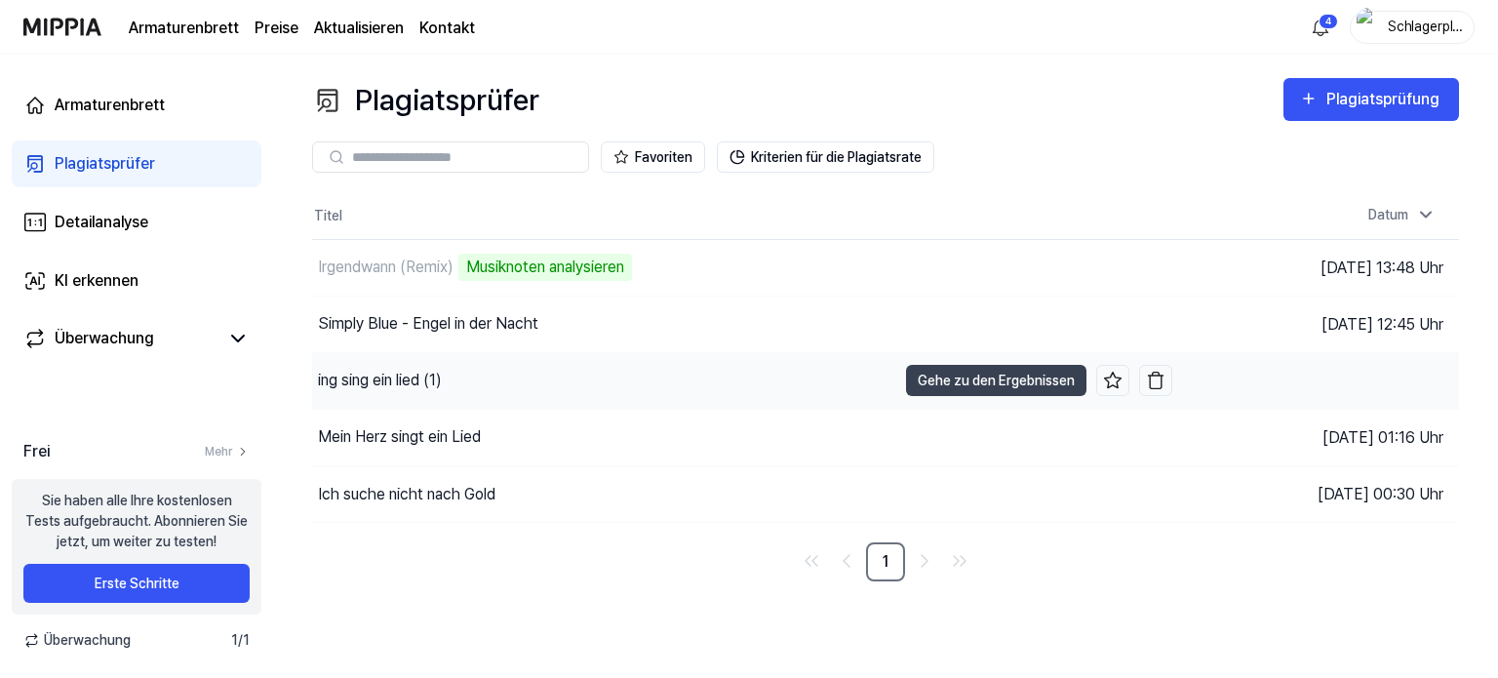
click at [590, 397] on div "ing sing ein lied (1)" at bounding box center [604, 381] width 584 height 56
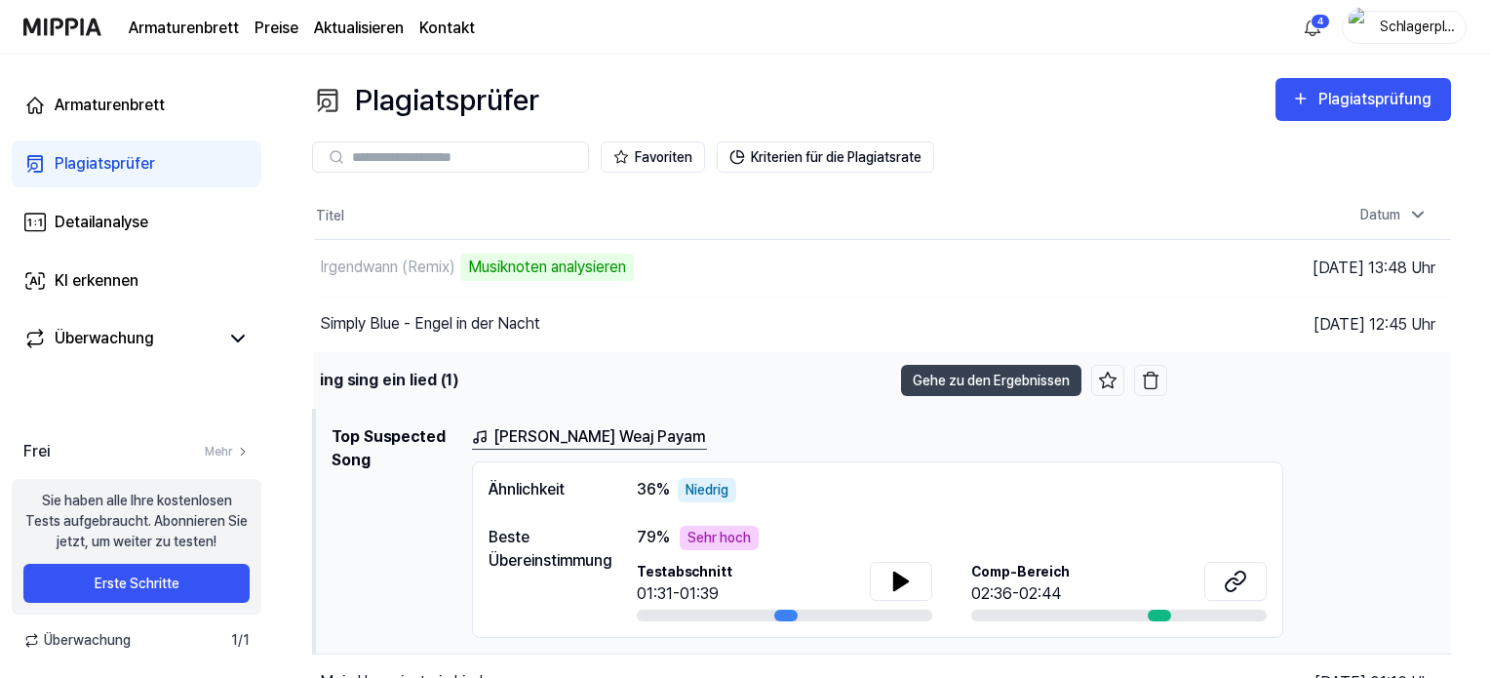
click at [671, 394] on div "ing sing ein lied (1)" at bounding box center [602, 381] width 577 height 56
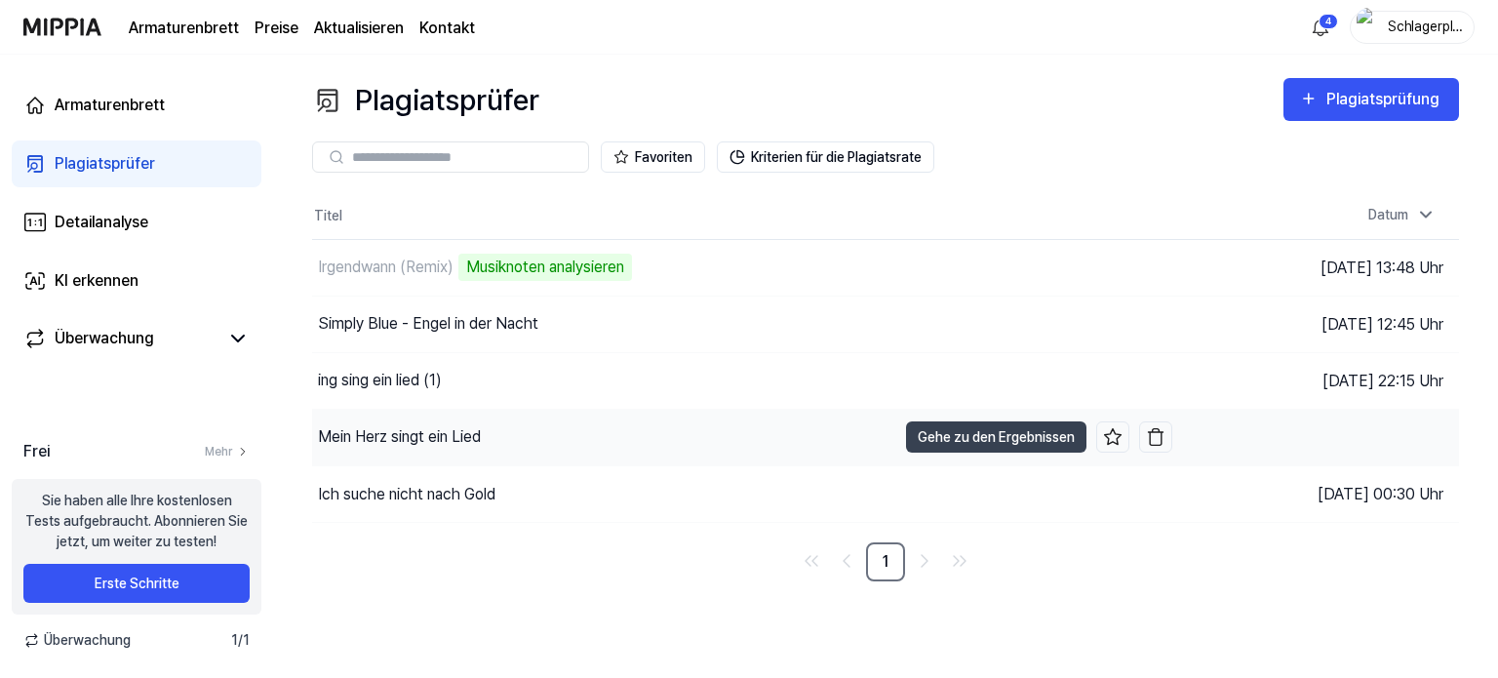
click at [613, 430] on div "Mein Herz singt ein Lied" at bounding box center [604, 438] width 584 height 56
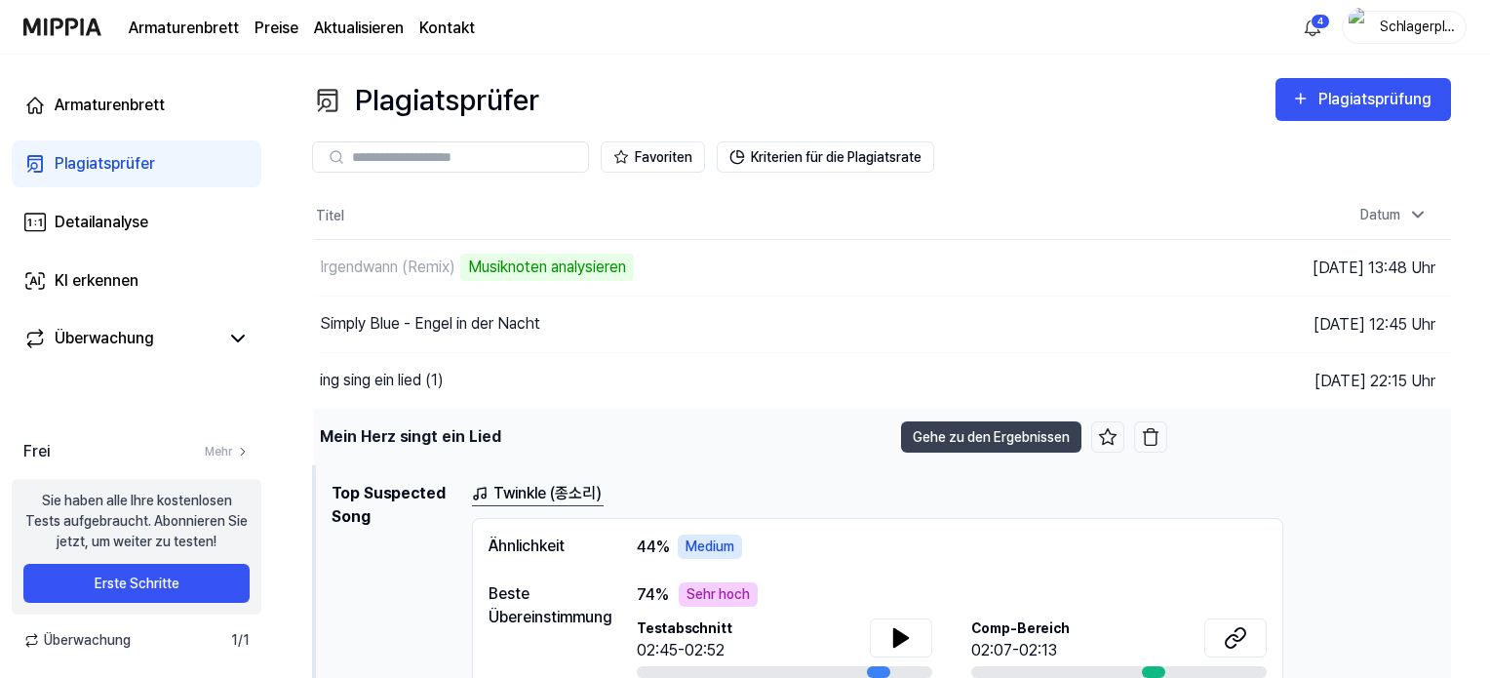
click at [613, 430] on div "Mein Herz singt ein Lied" at bounding box center [602, 438] width 577 height 56
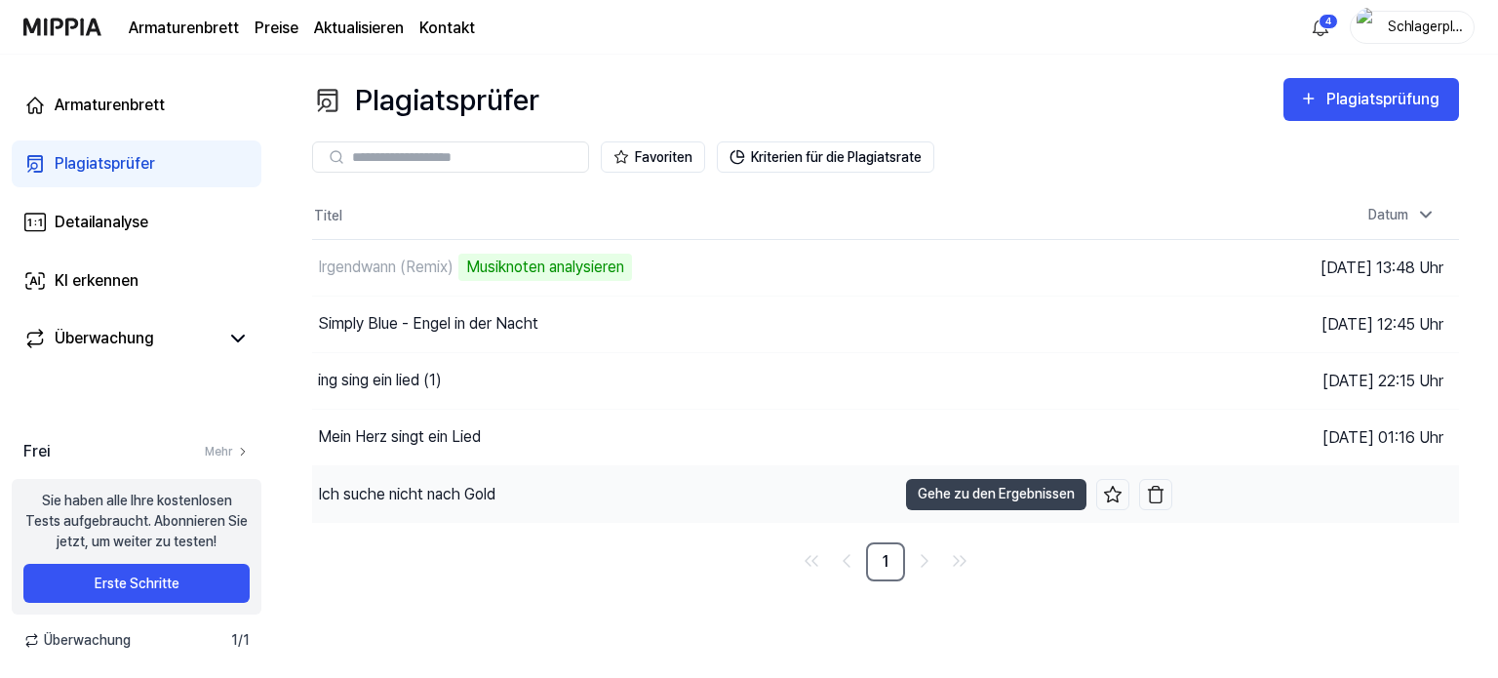
click at [615, 487] on div "Ich suche nicht nach Gold" at bounding box center [604, 494] width 584 height 56
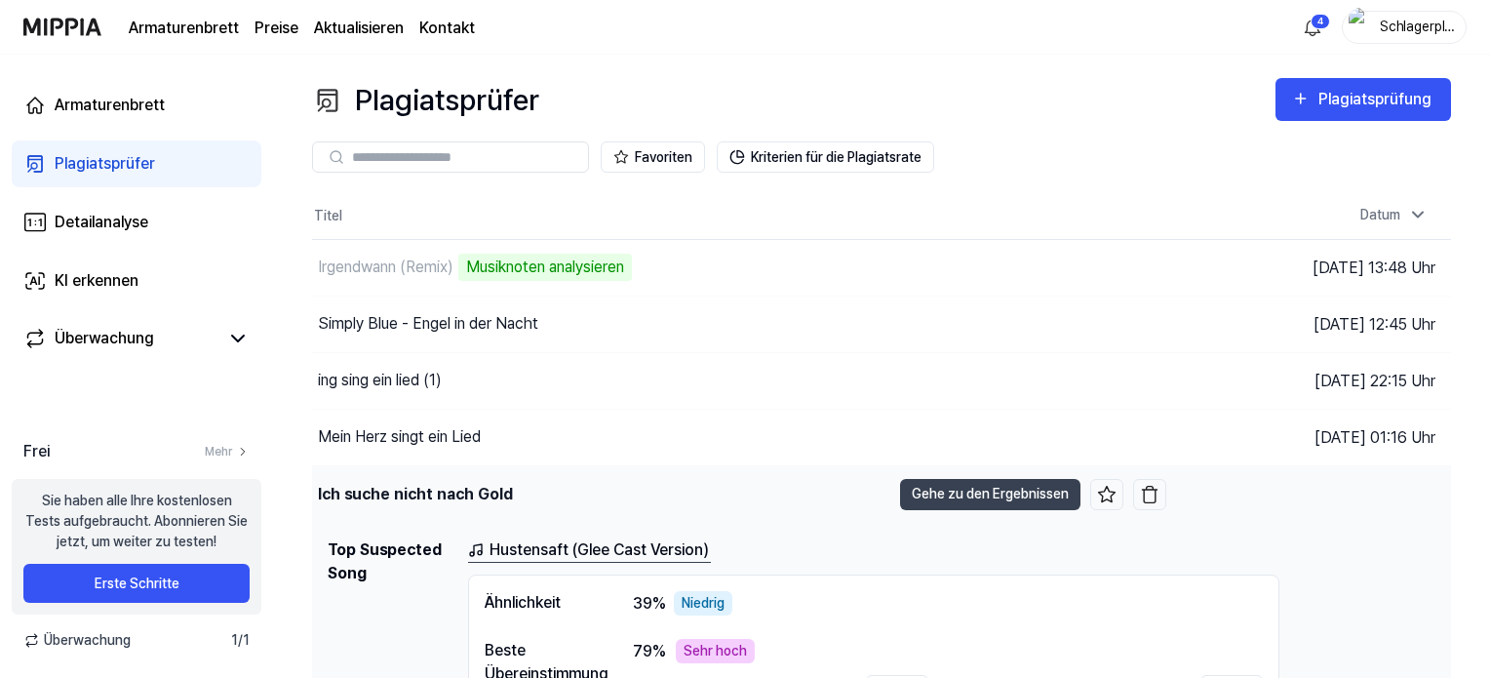
click at [615, 487] on div "Ich suche nicht nach Gold" at bounding box center [601, 494] width 578 height 56
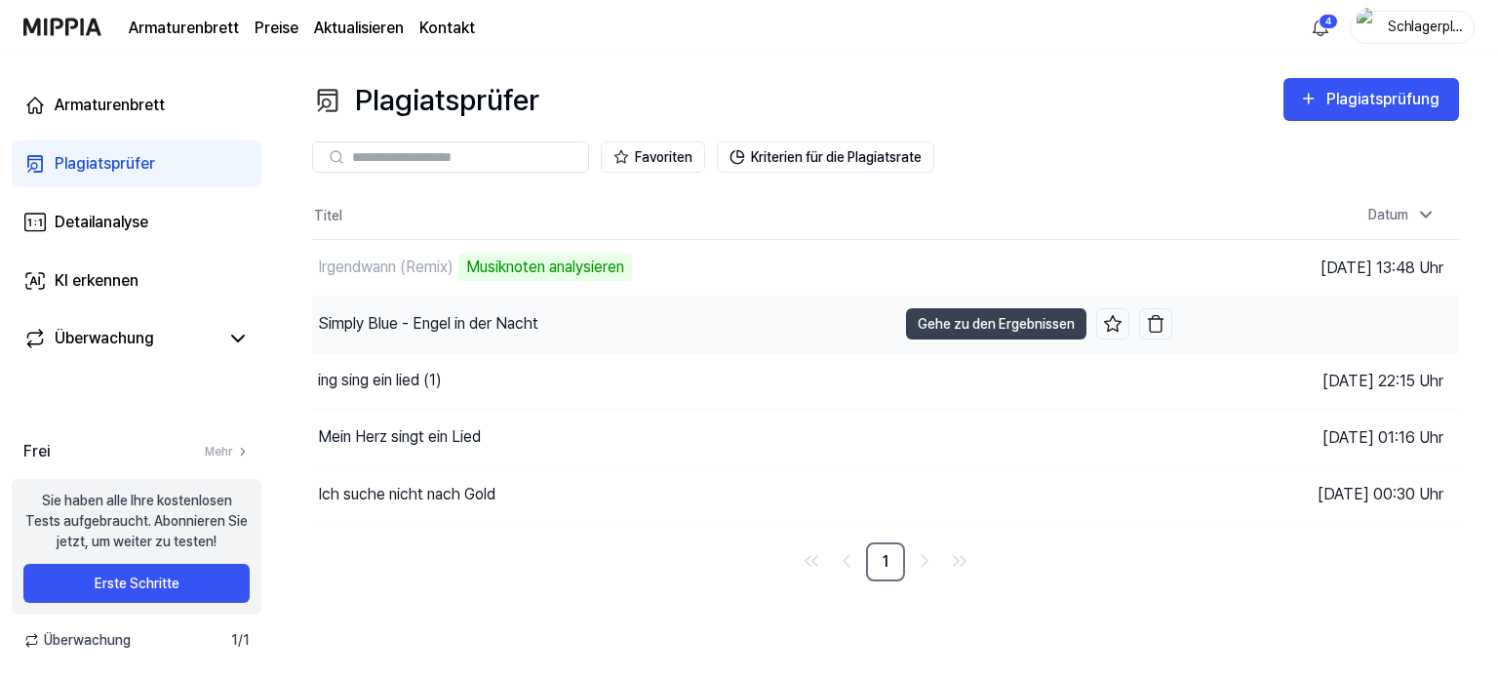
click at [620, 335] on div "Simply Blue - Engel in der Nacht" at bounding box center [604, 324] width 584 height 56
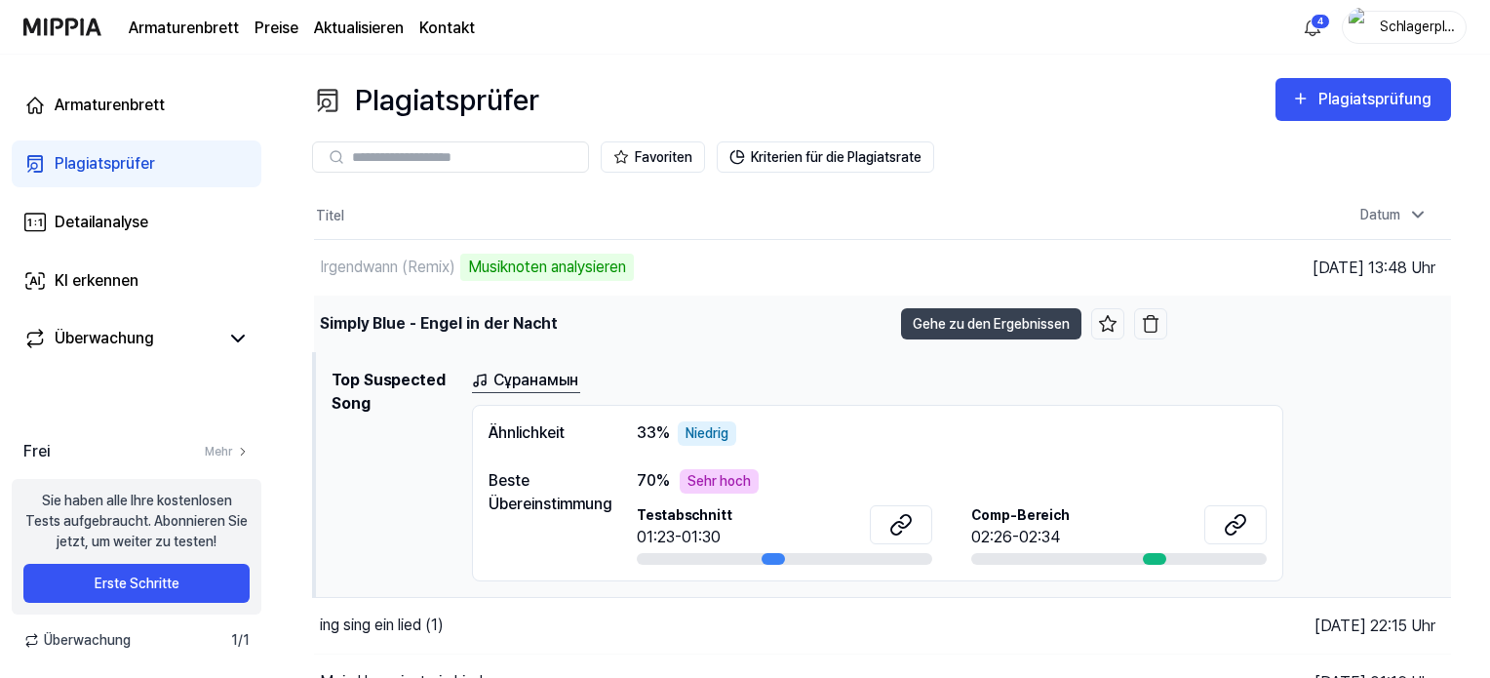
click at [620, 335] on div "Simply Blue - Engel in der Nacht" at bounding box center [602, 324] width 577 height 56
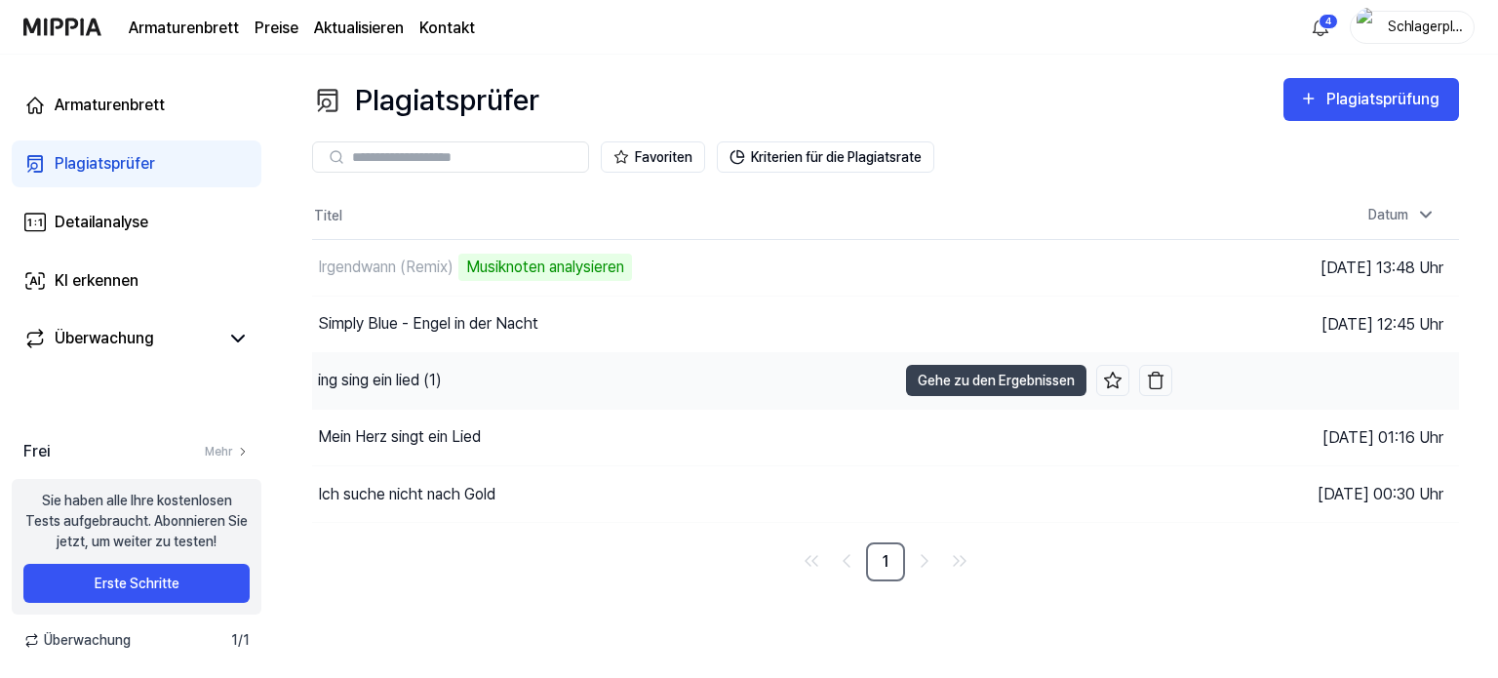
click at [628, 386] on div "ing sing ein lied (1)" at bounding box center [604, 381] width 584 height 56
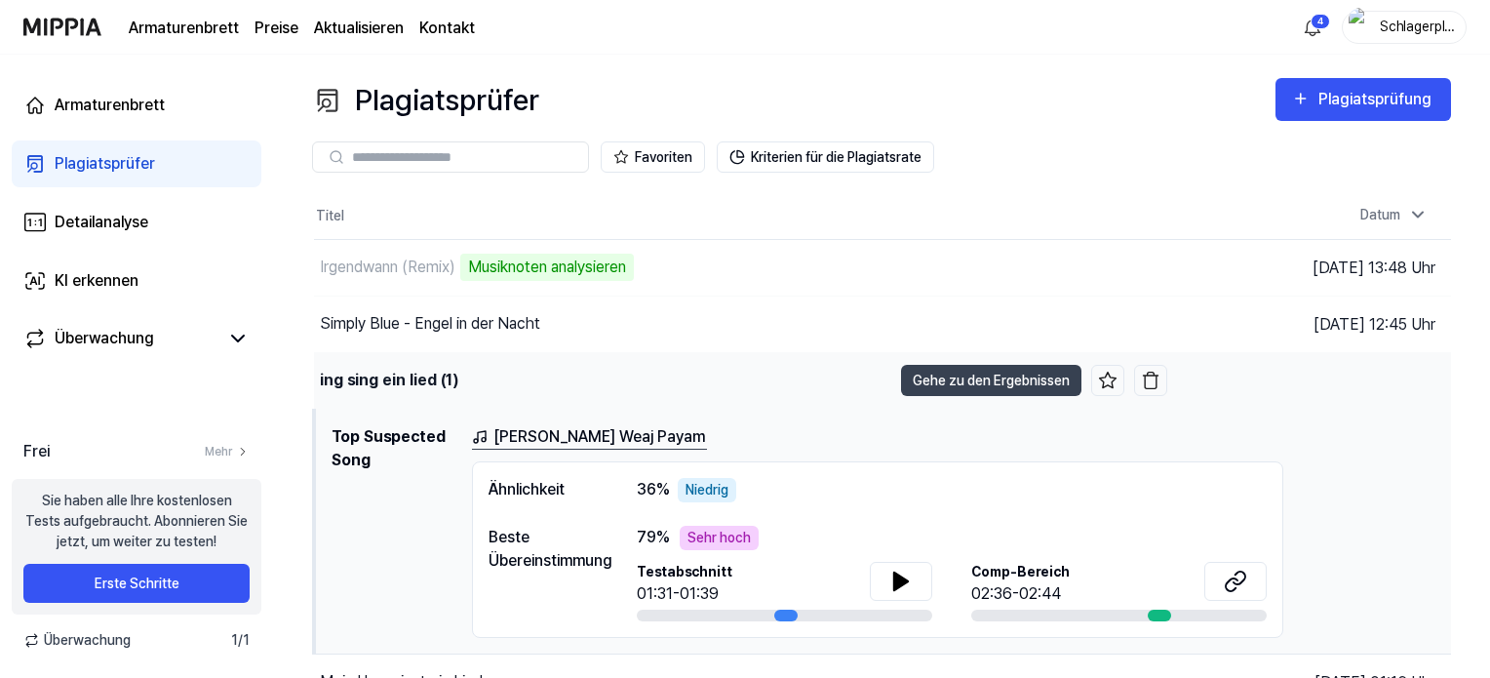
click at [628, 385] on div "ing sing ein lied (1)" at bounding box center [602, 381] width 577 height 56
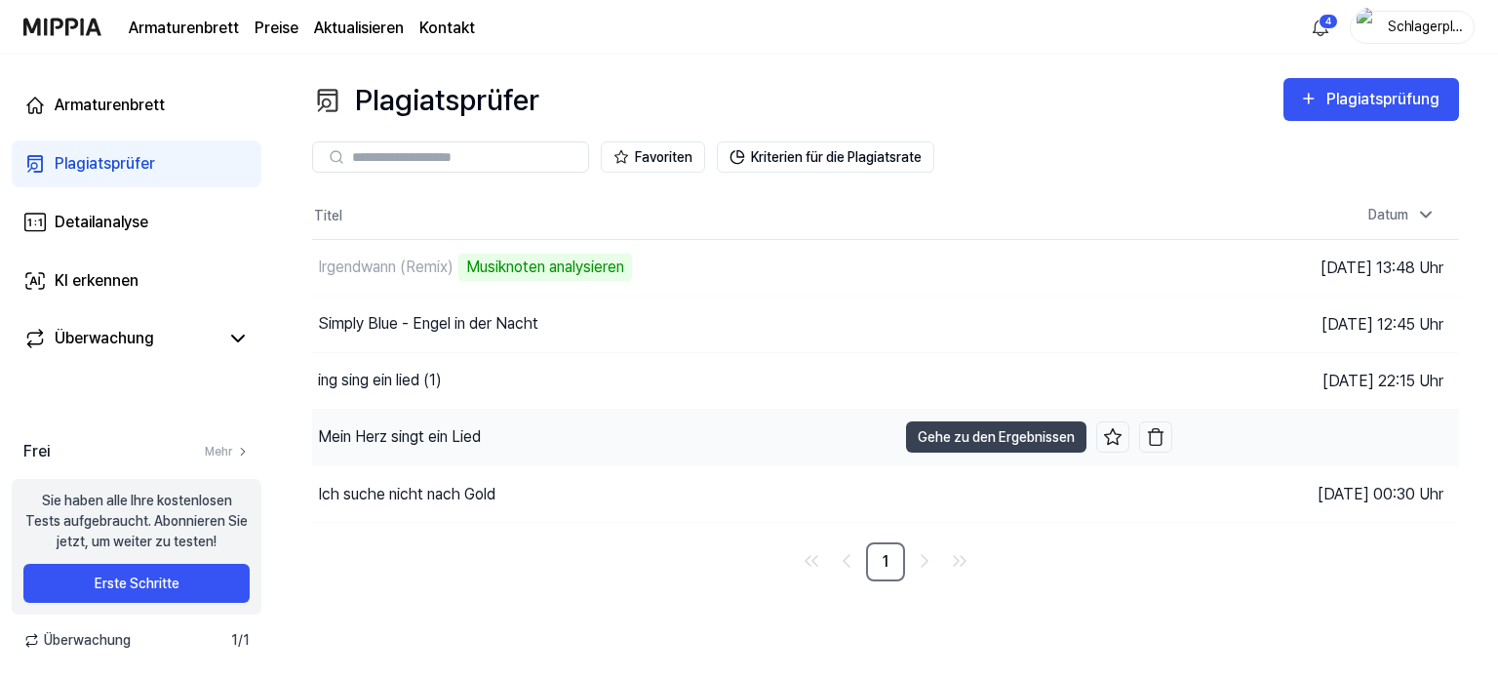
click at [625, 440] on div "Mein Herz singt ein Lied" at bounding box center [604, 438] width 584 height 56
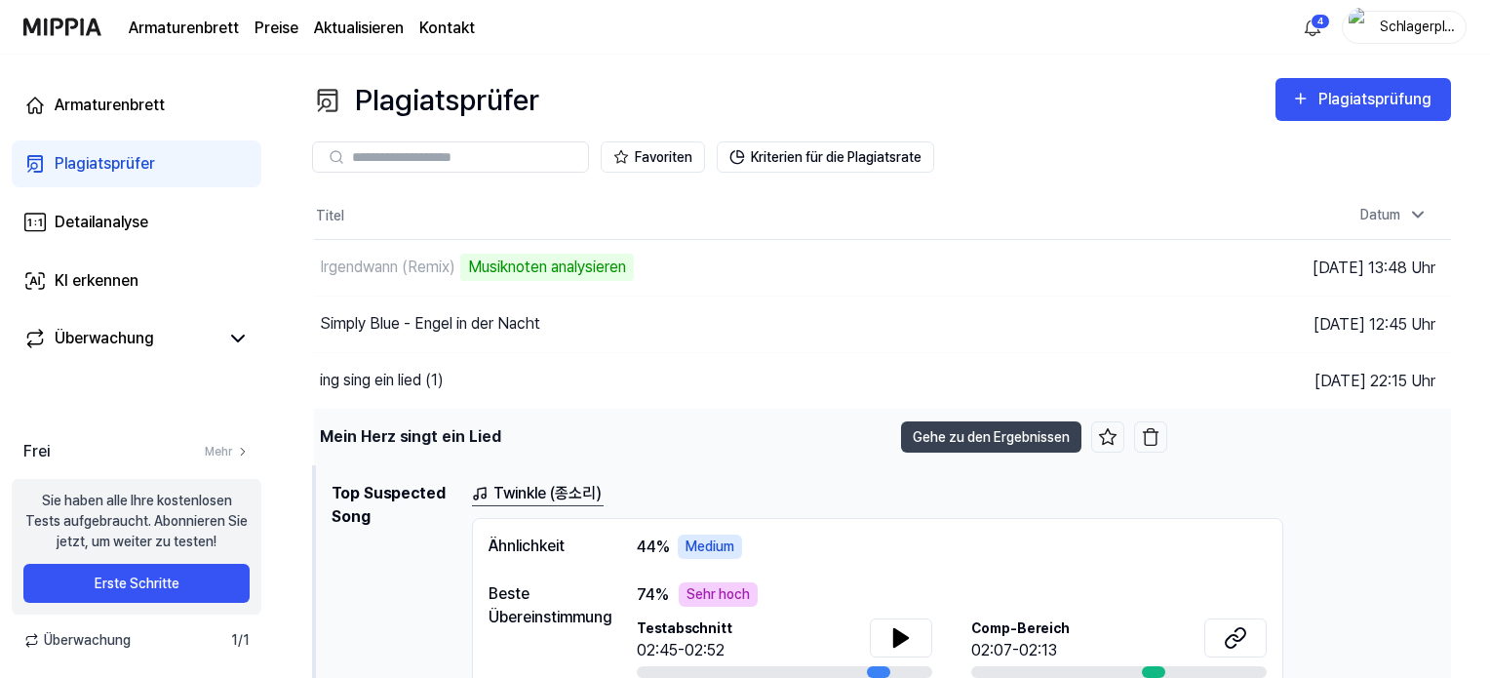
click at [625, 440] on div "Mein Herz singt ein Lied" at bounding box center [602, 438] width 577 height 56
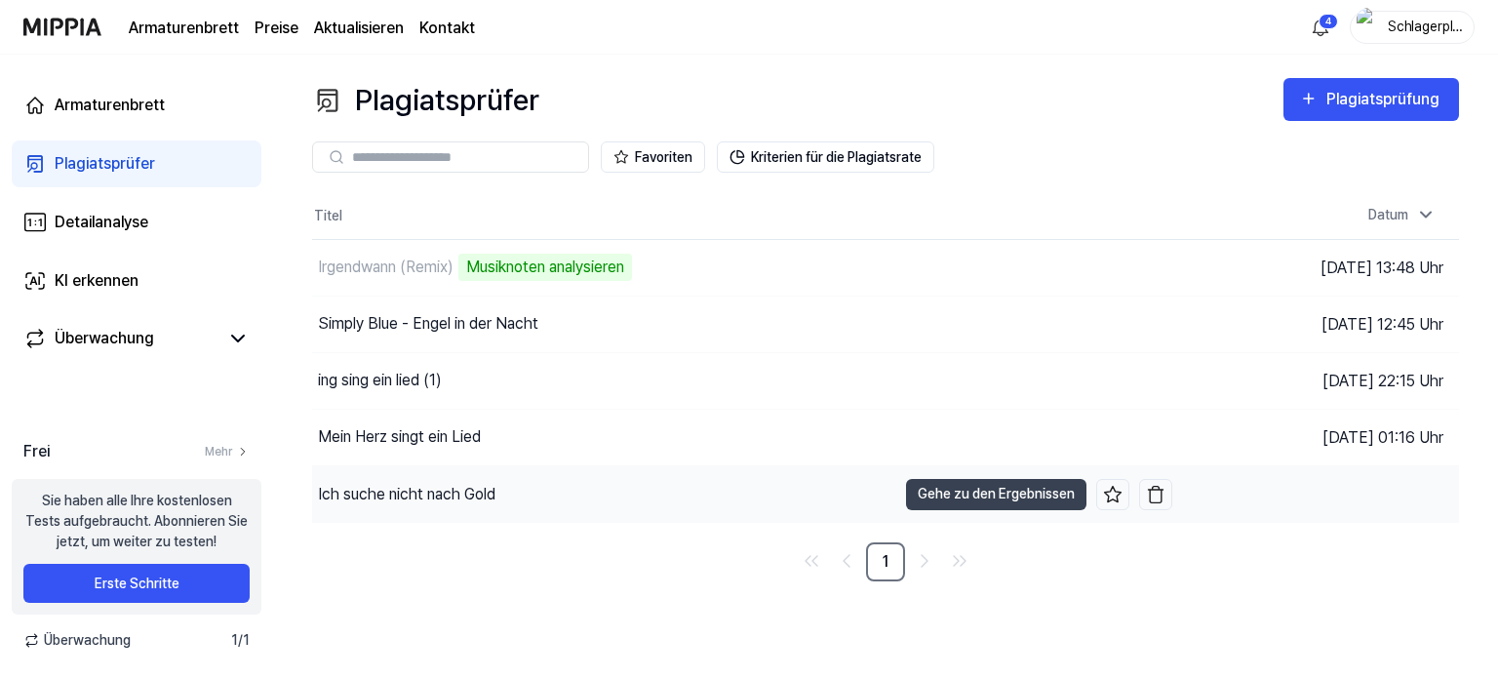
click at [635, 498] on div "Ich suche nicht nach Gold" at bounding box center [604, 494] width 584 height 56
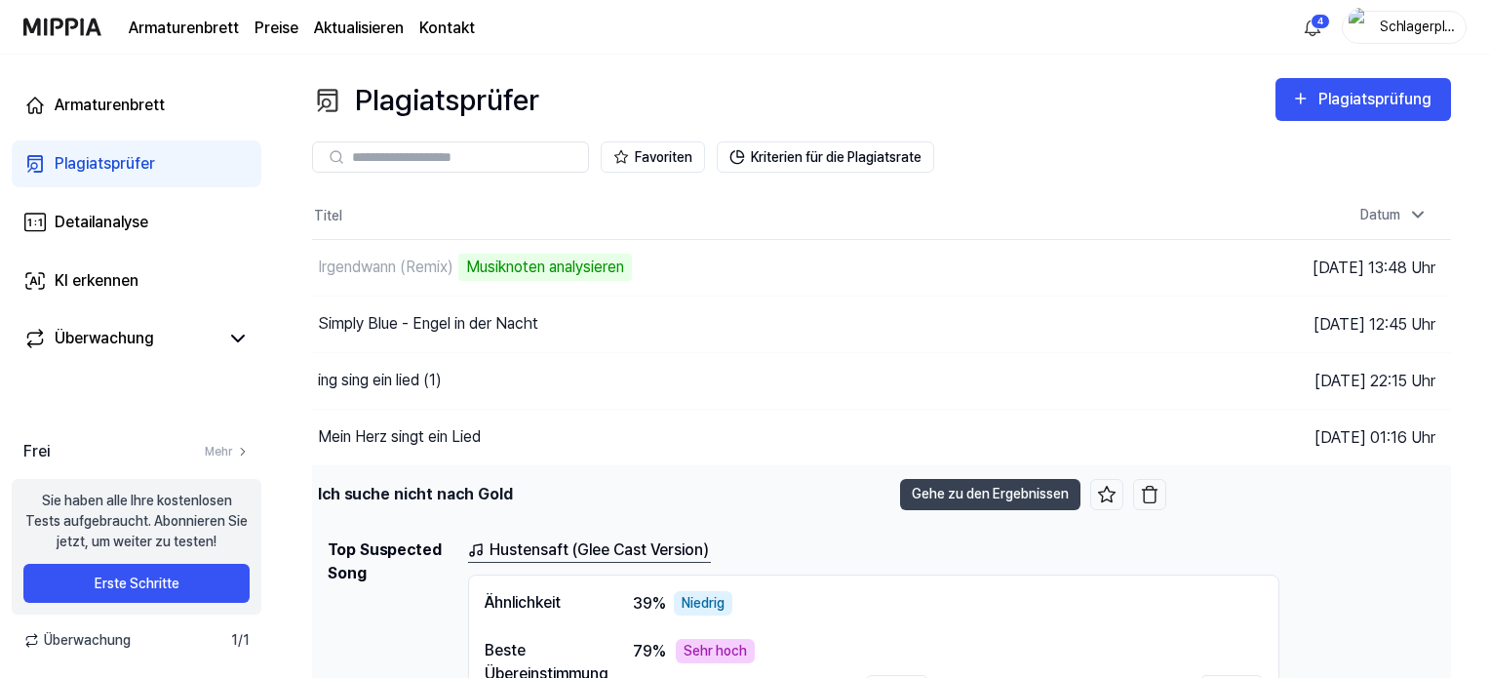
click at [635, 498] on div "Ich suche nicht nach Gold" at bounding box center [601, 494] width 578 height 56
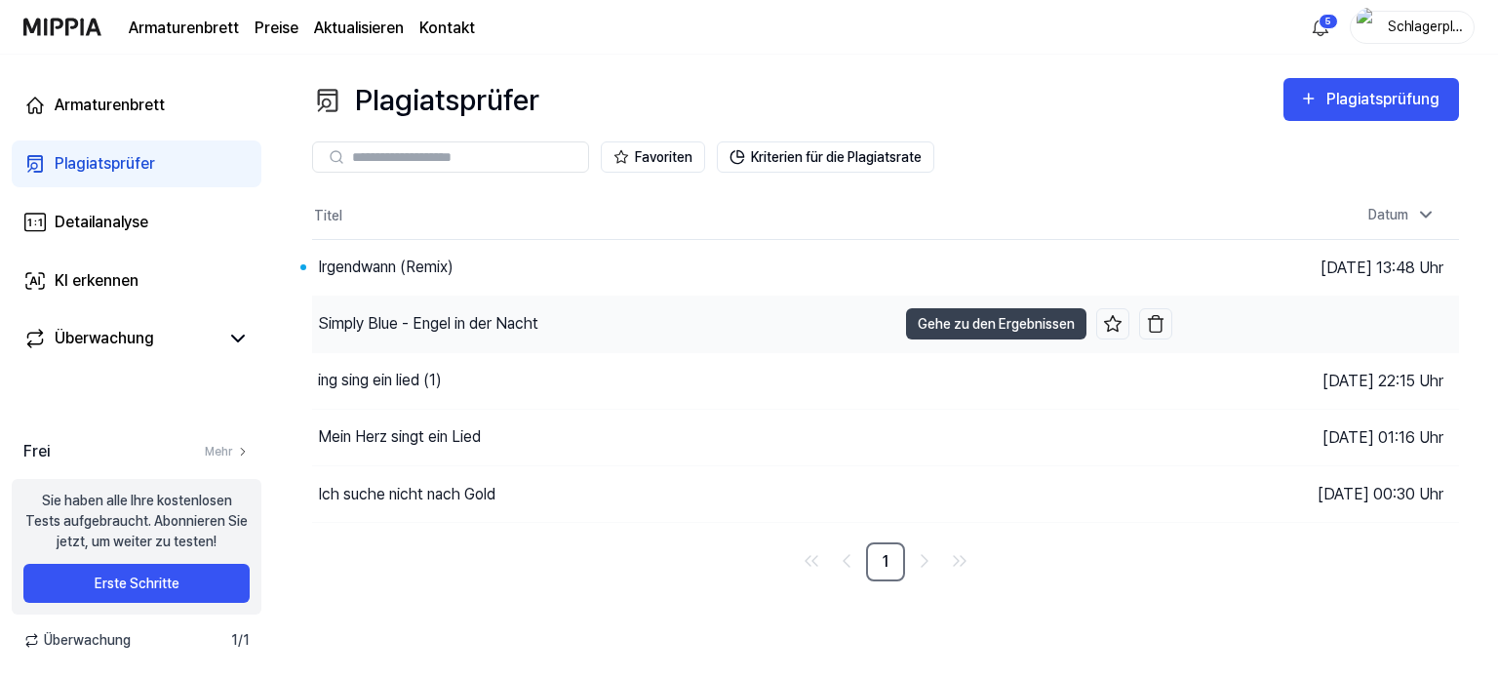
click at [514, 325] on font "Simply Blue - Engel in der Nacht" at bounding box center [428, 323] width 220 height 19
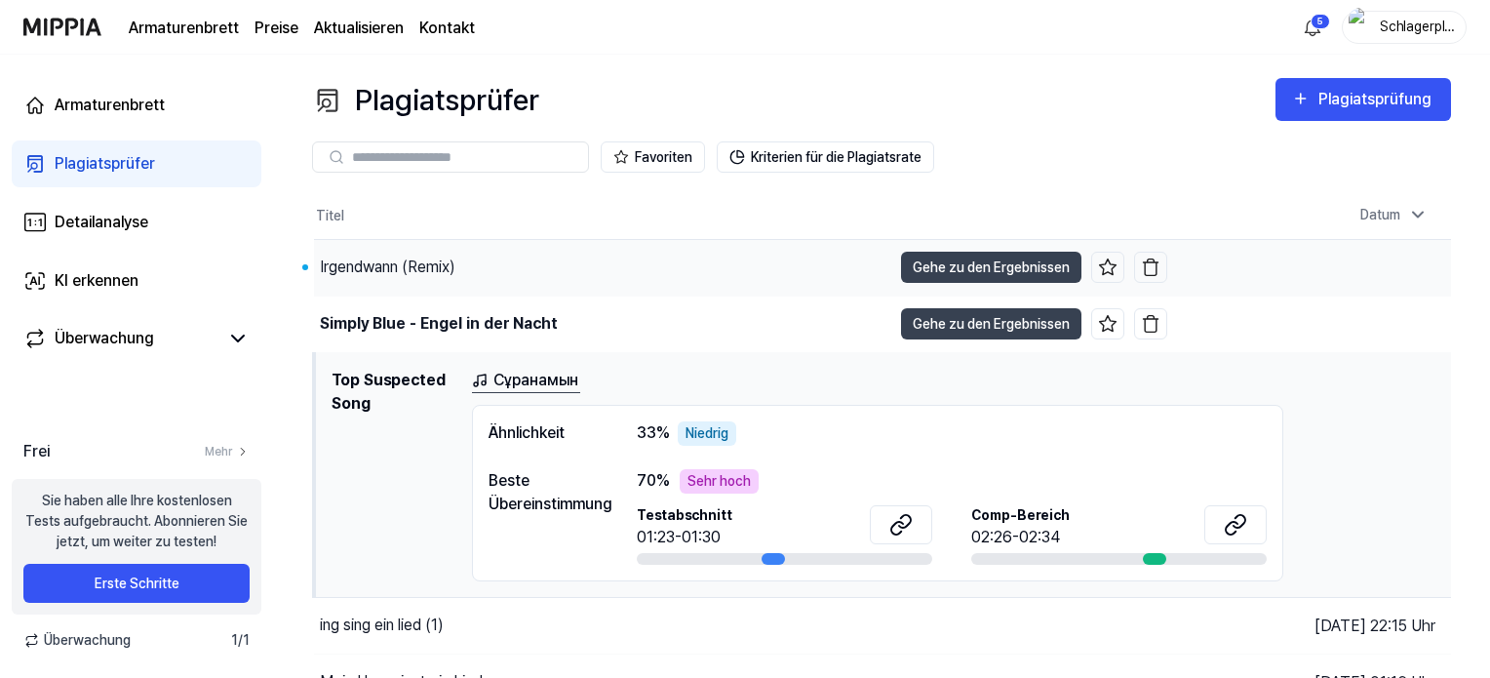
click at [580, 271] on div "Irgendwann (Remix)" at bounding box center [602, 268] width 577 height 56
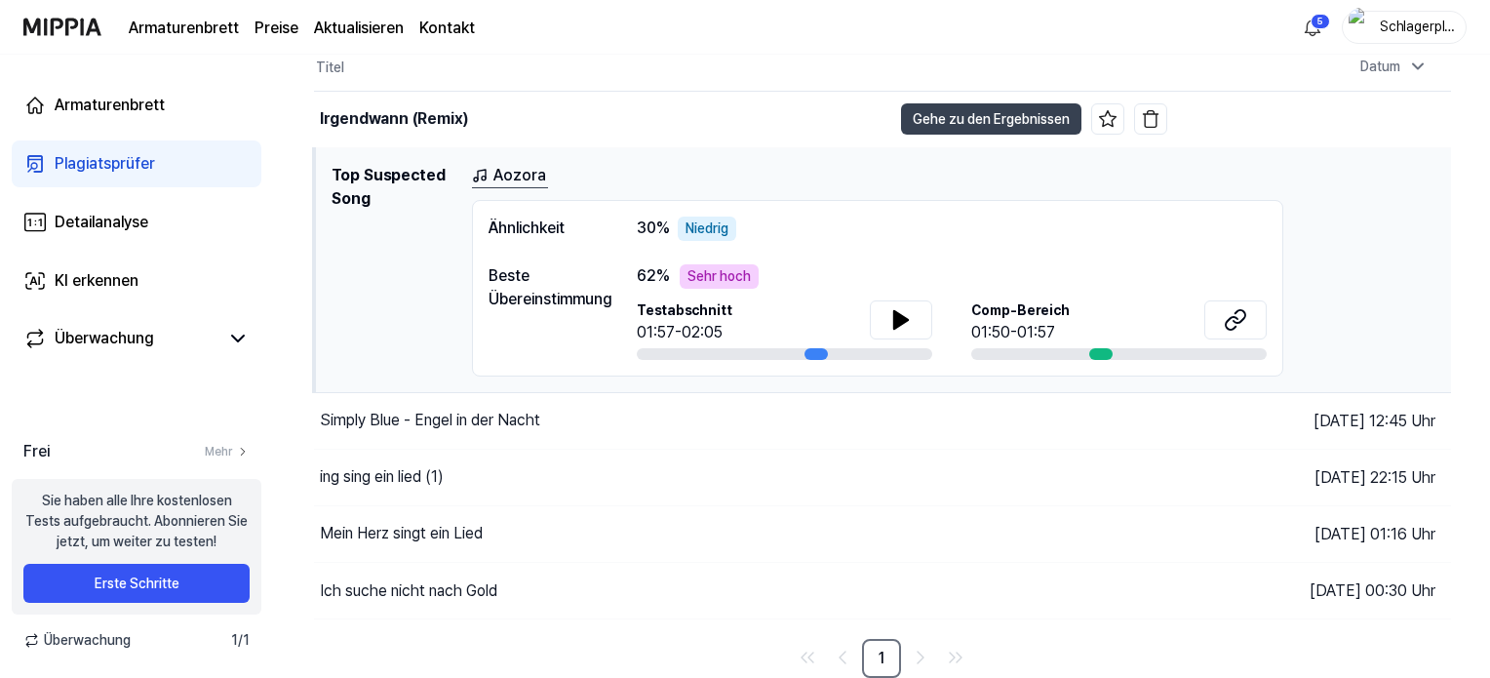
scroll to position [150, 0]
click at [901, 319] on icon at bounding box center [901, 320] width 14 height 18
click at [1101, 351] on div at bounding box center [1100, 354] width 23 height 12
click at [1237, 315] on icon at bounding box center [1235, 319] width 23 height 23
